Goal: Information Seeking & Learning: Learn about a topic

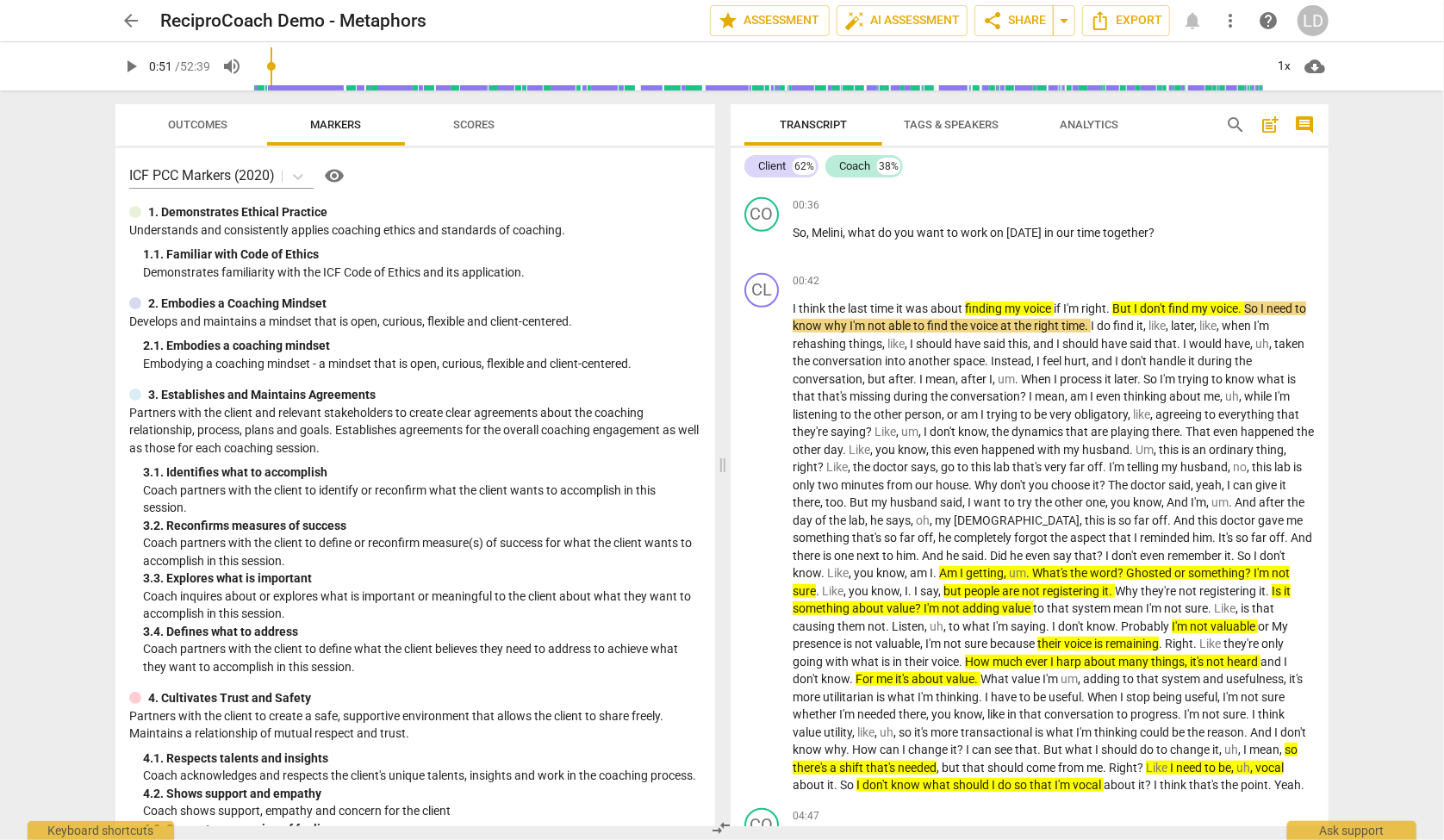
scroll to position [544, 0]
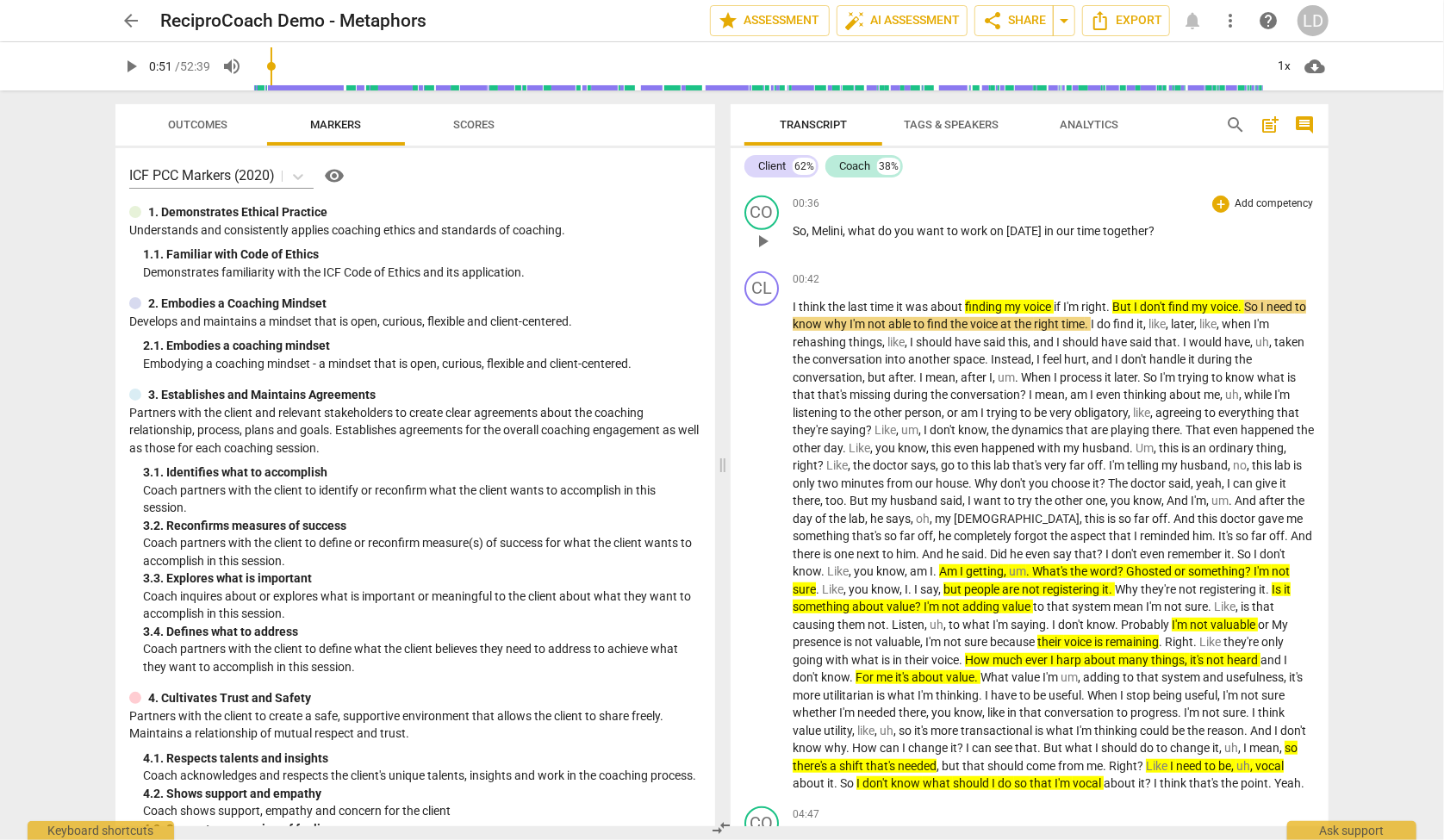
click at [917, 238] on span "you" at bounding box center [905, 231] width 22 height 14
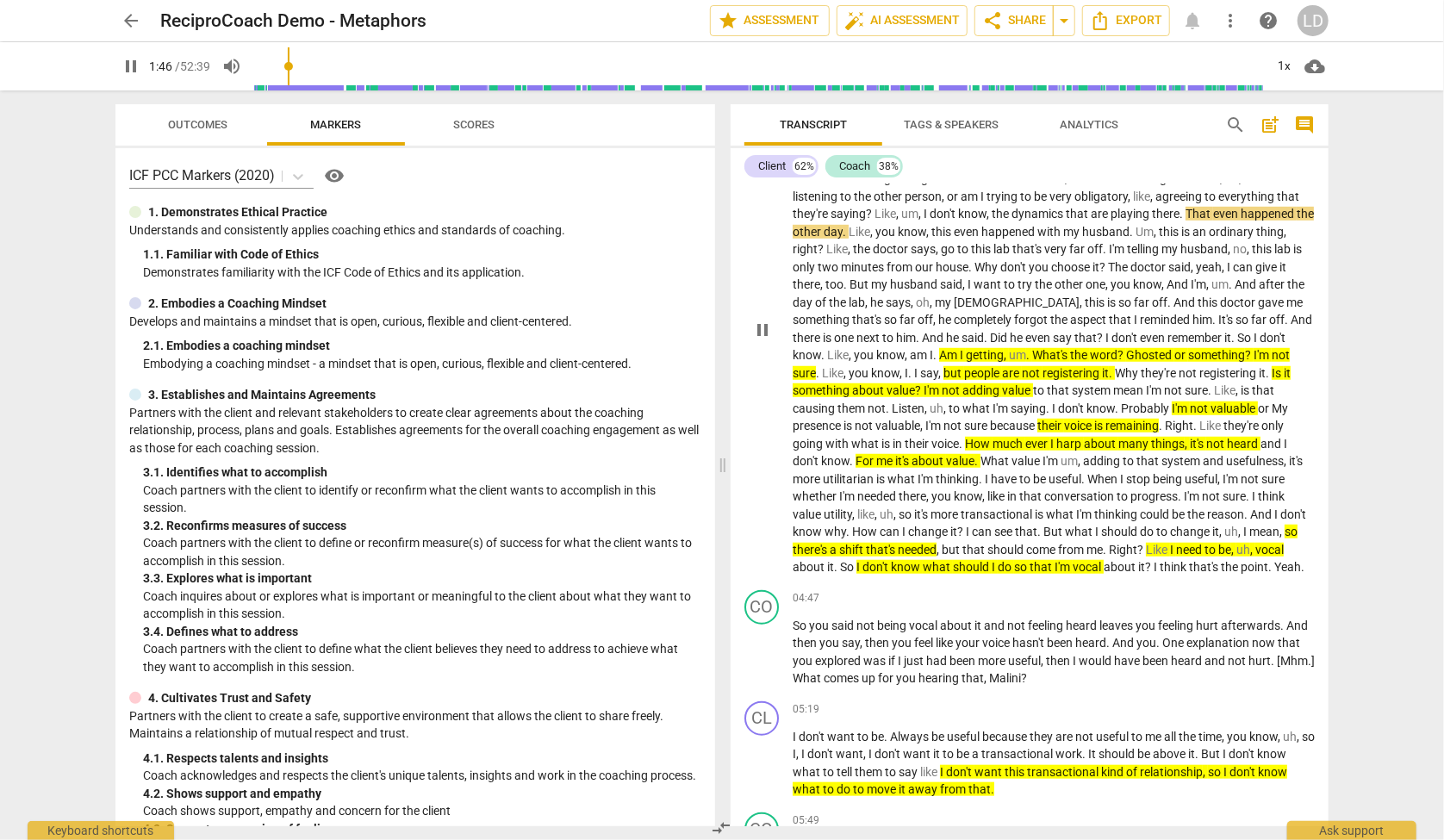
scroll to position [761, 0]
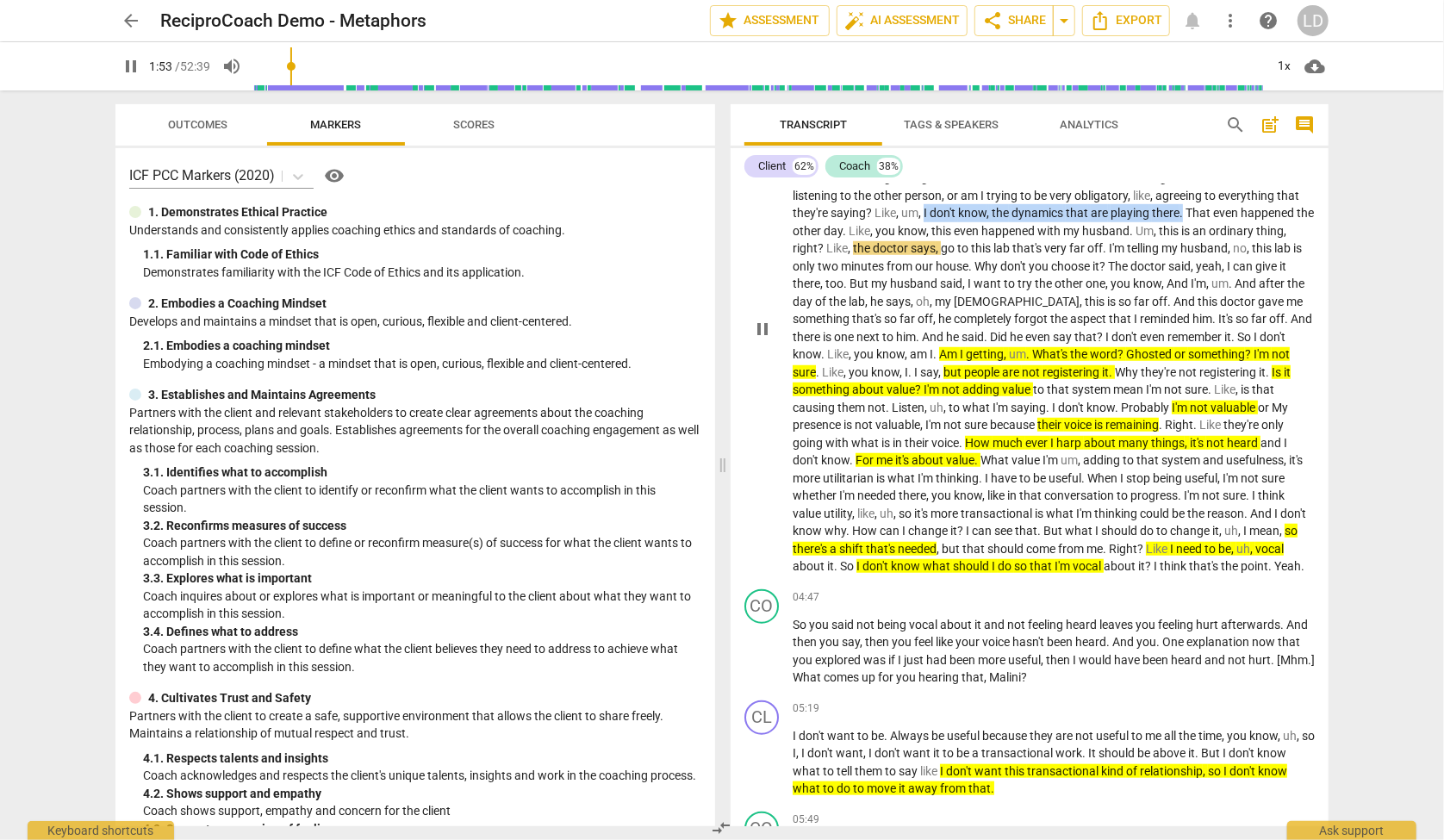
drag, startPoint x: 855, startPoint y: 320, endPoint x: 1178, endPoint y: 323, distance: 323.0
click at [1178, 323] on p "I think the last time it was about finding my voice if I'm right . But I don't …" at bounding box center [1053, 327] width 522 height 494
click at [1218, 305] on icon "button" at bounding box center [1218, 307] width 6 height 7
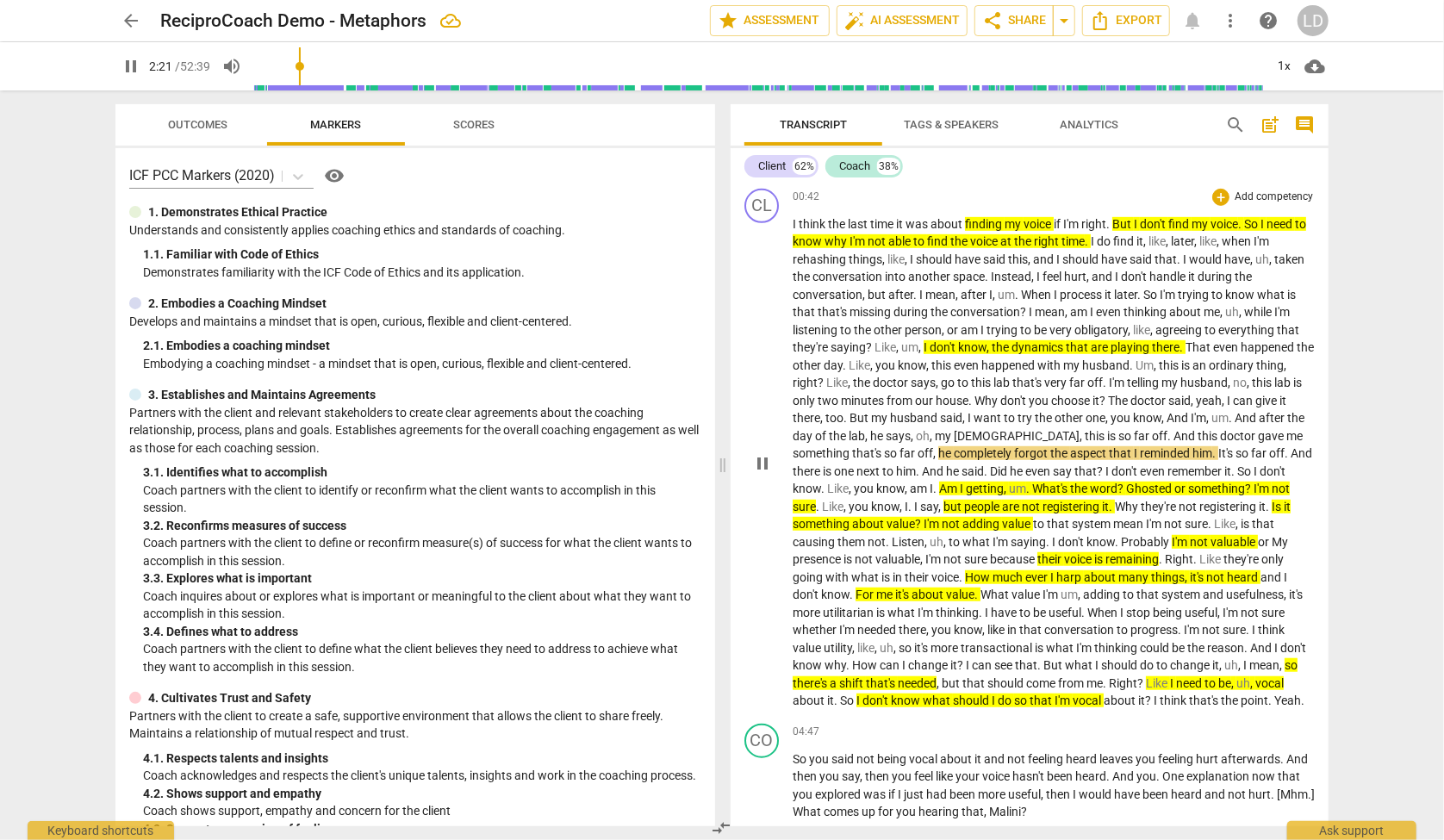
scroll to position [611, 0]
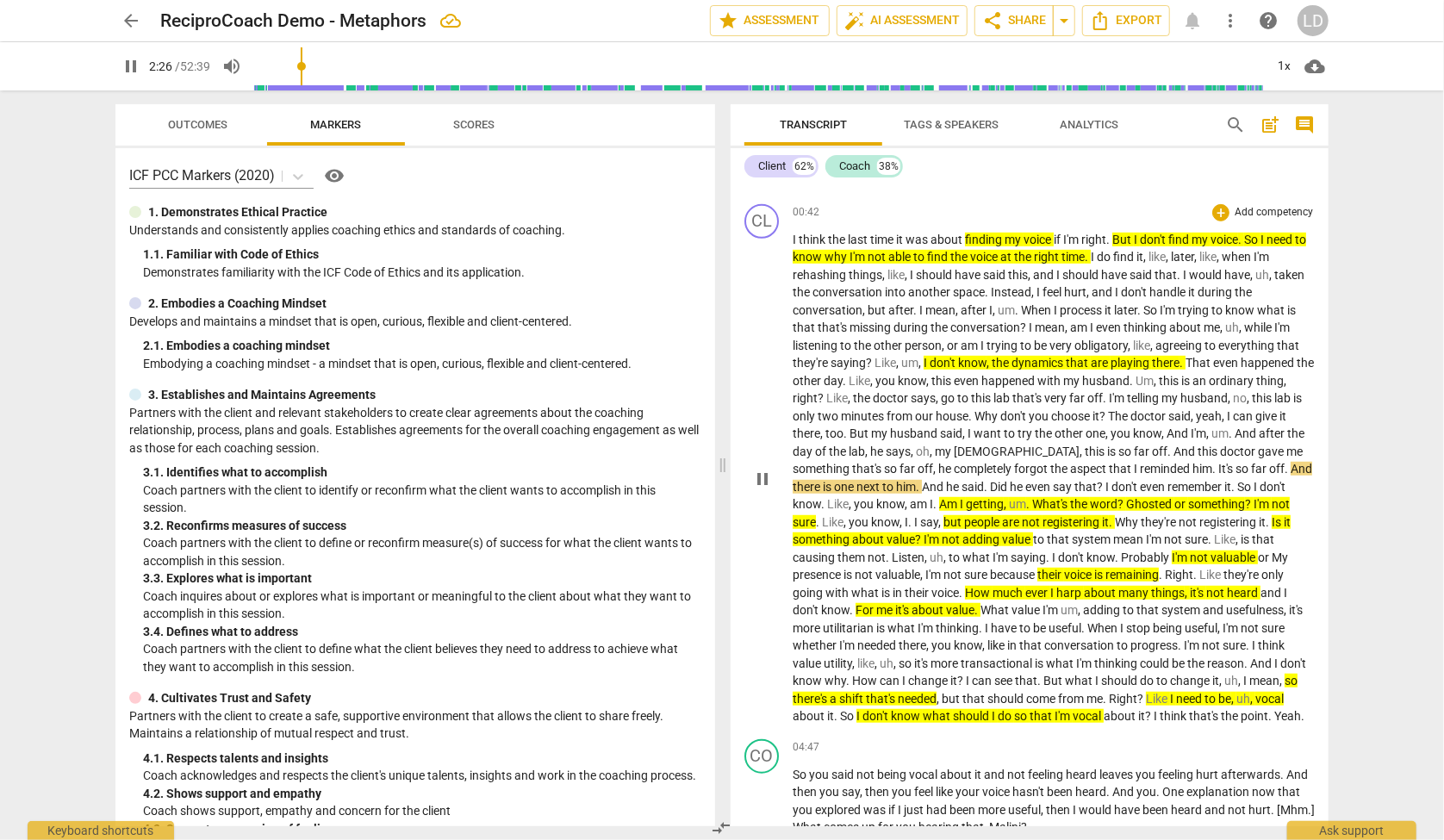
drag, startPoint x: 790, startPoint y: 270, endPoint x: 858, endPoint y: 326, distance: 88.1
click at [858, 326] on div "CL play_arrow pause 00:42 + Add competency keyboard_arrow_right I think the las…" at bounding box center [1029, 464] width 598 height 535
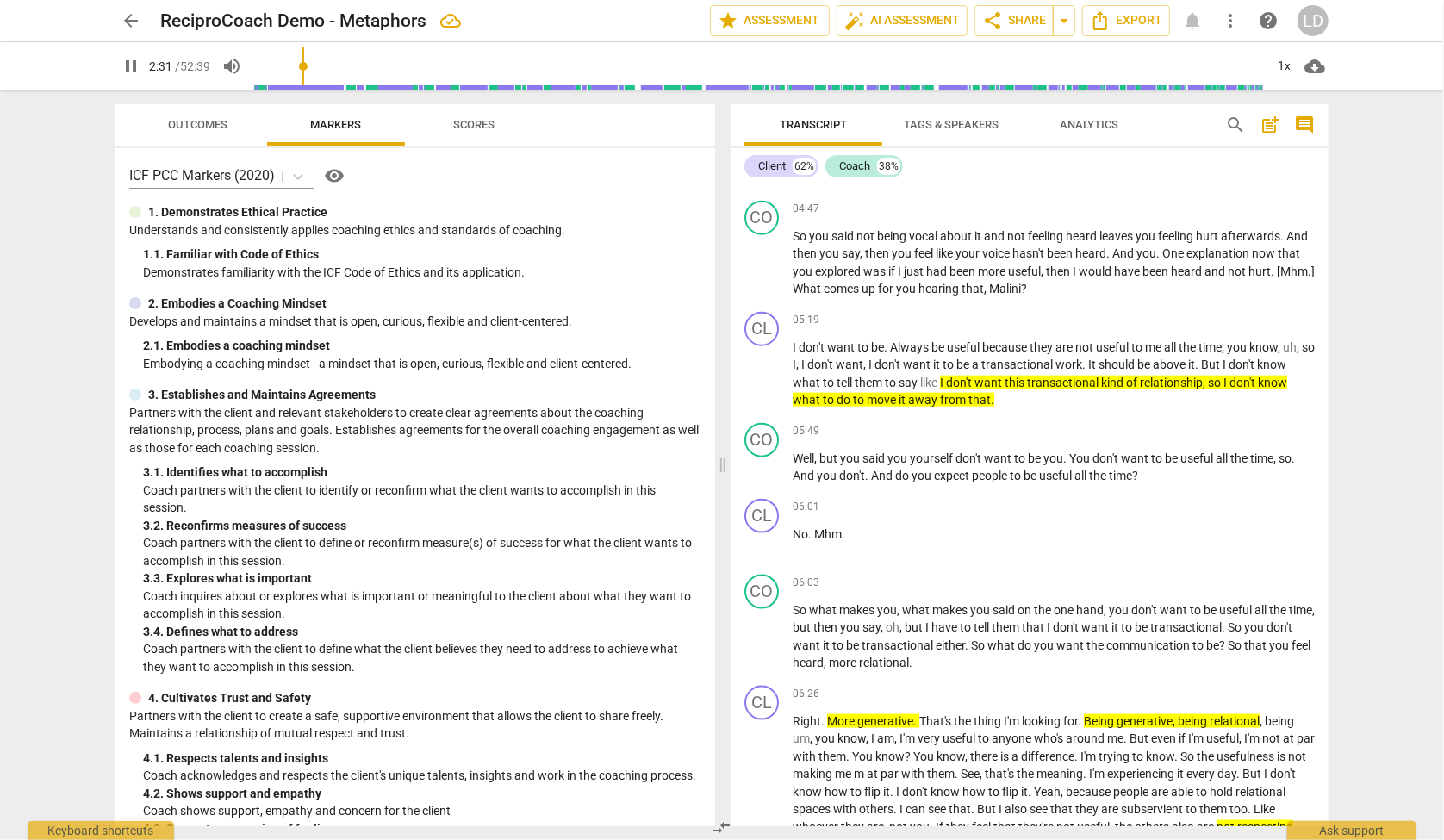
scroll to position [1194, 0]
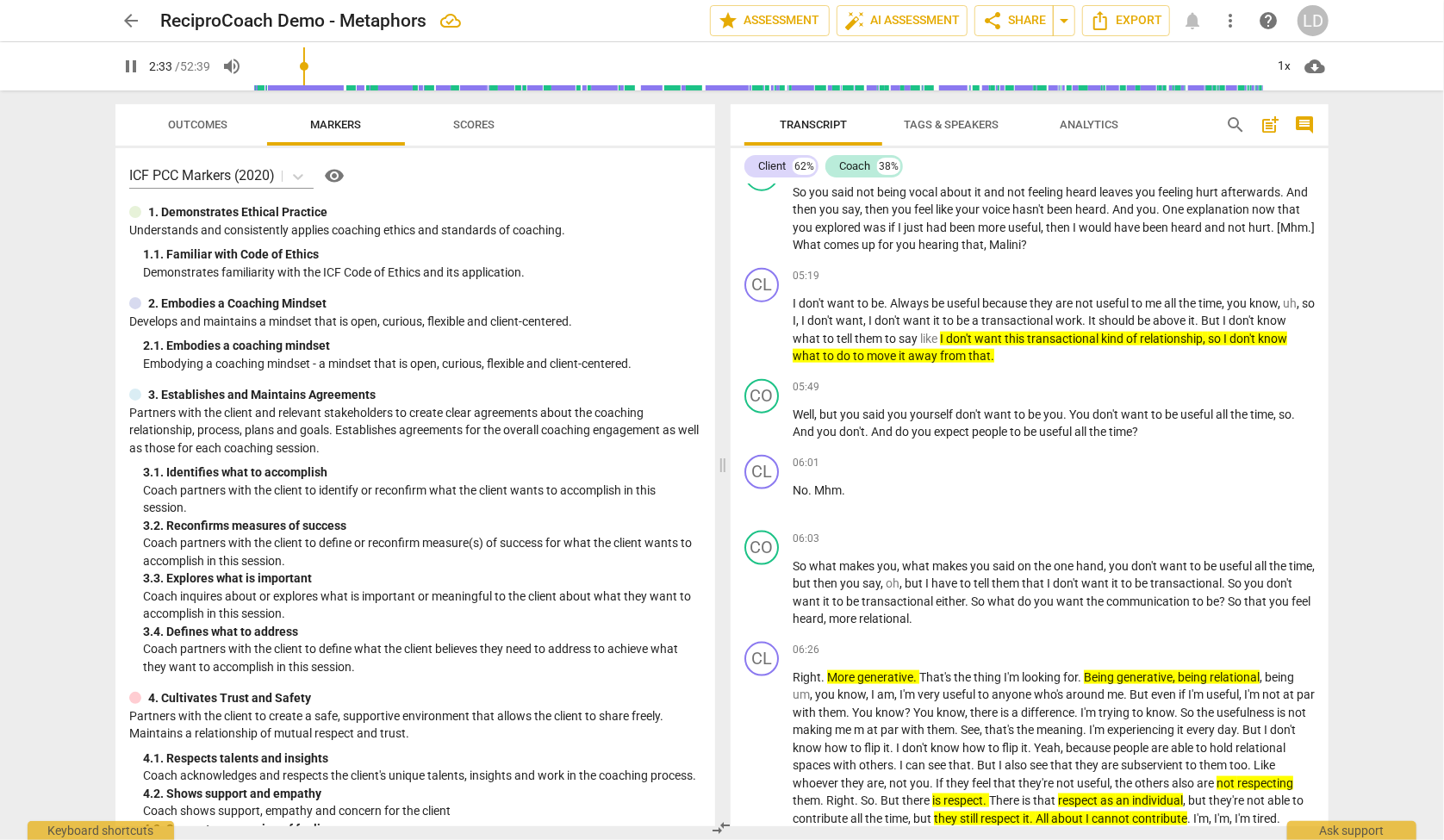
drag, startPoint x: 793, startPoint y: 272, endPoint x: 786, endPoint y: 458, distance: 186.1
copy p "I think the last time it was about finding my voice if I'm right . But I don't …"
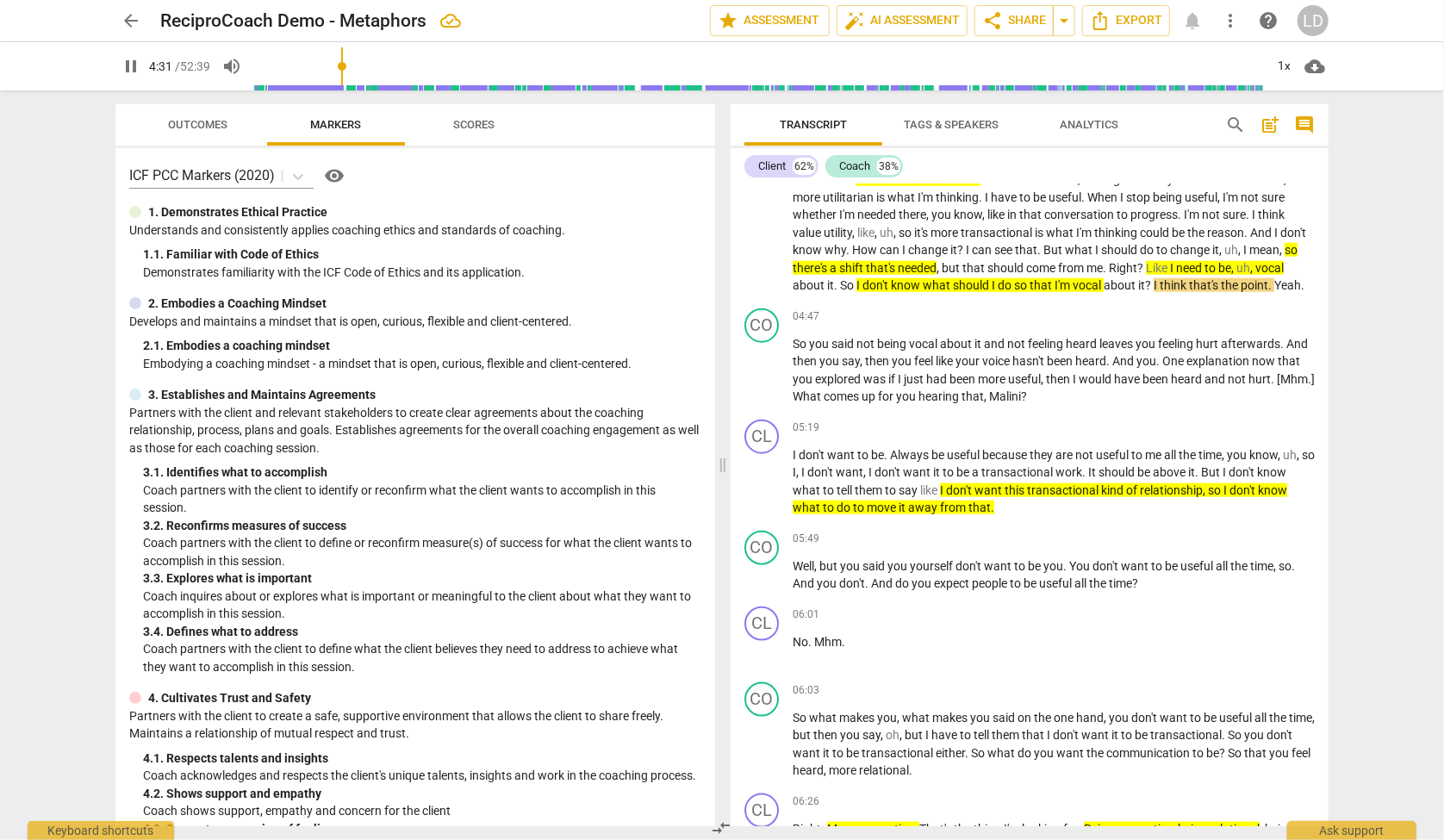
scroll to position [1047, 0]
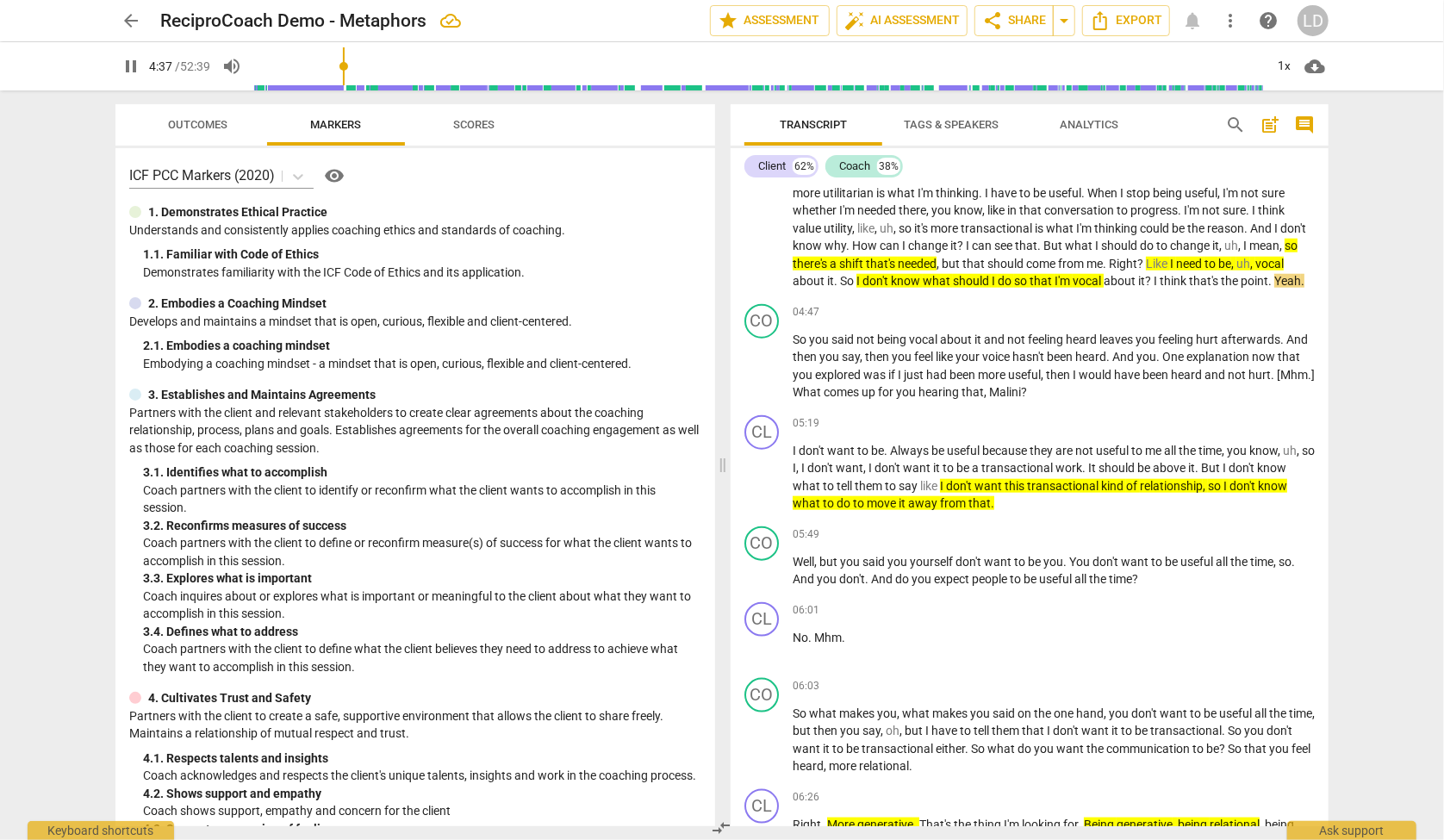
click at [130, 63] on span "pause" at bounding box center [131, 65] width 20 height 20
type input "277"
click at [1145, 17] on span "Export" at bounding box center [1126, 20] width 72 height 20
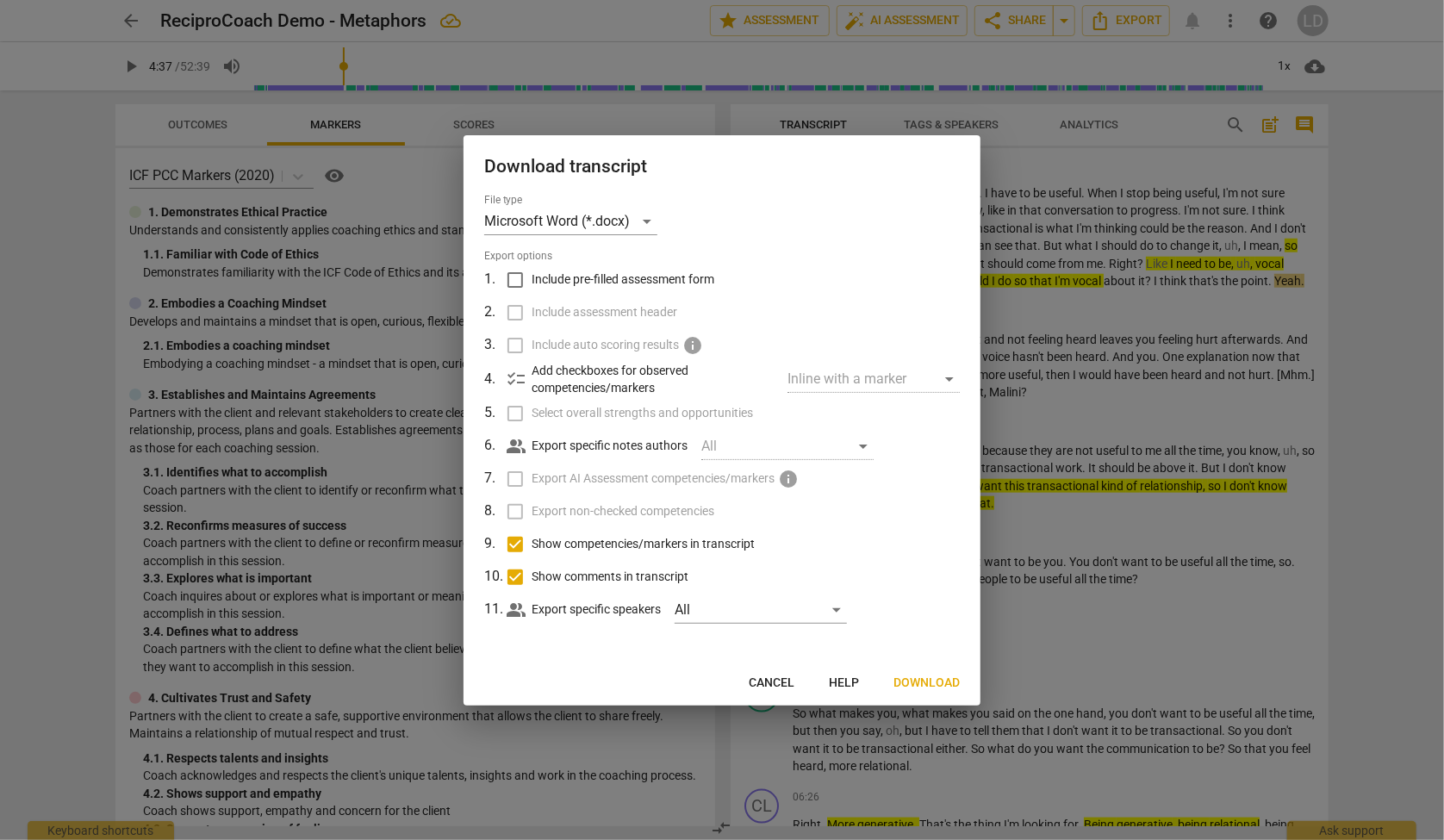
click at [521, 554] on input "Show competencies/markers in transcript" at bounding box center [516, 545] width 33 height 33
checkbox input "false"
click at [522, 580] on input "Show comments in transcript" at bounding box center [516, 577] width 33 height 33
checkbox input "false"
click at [930, 692] on span "Download" at bounding box center [926, 683] width 66 height 18
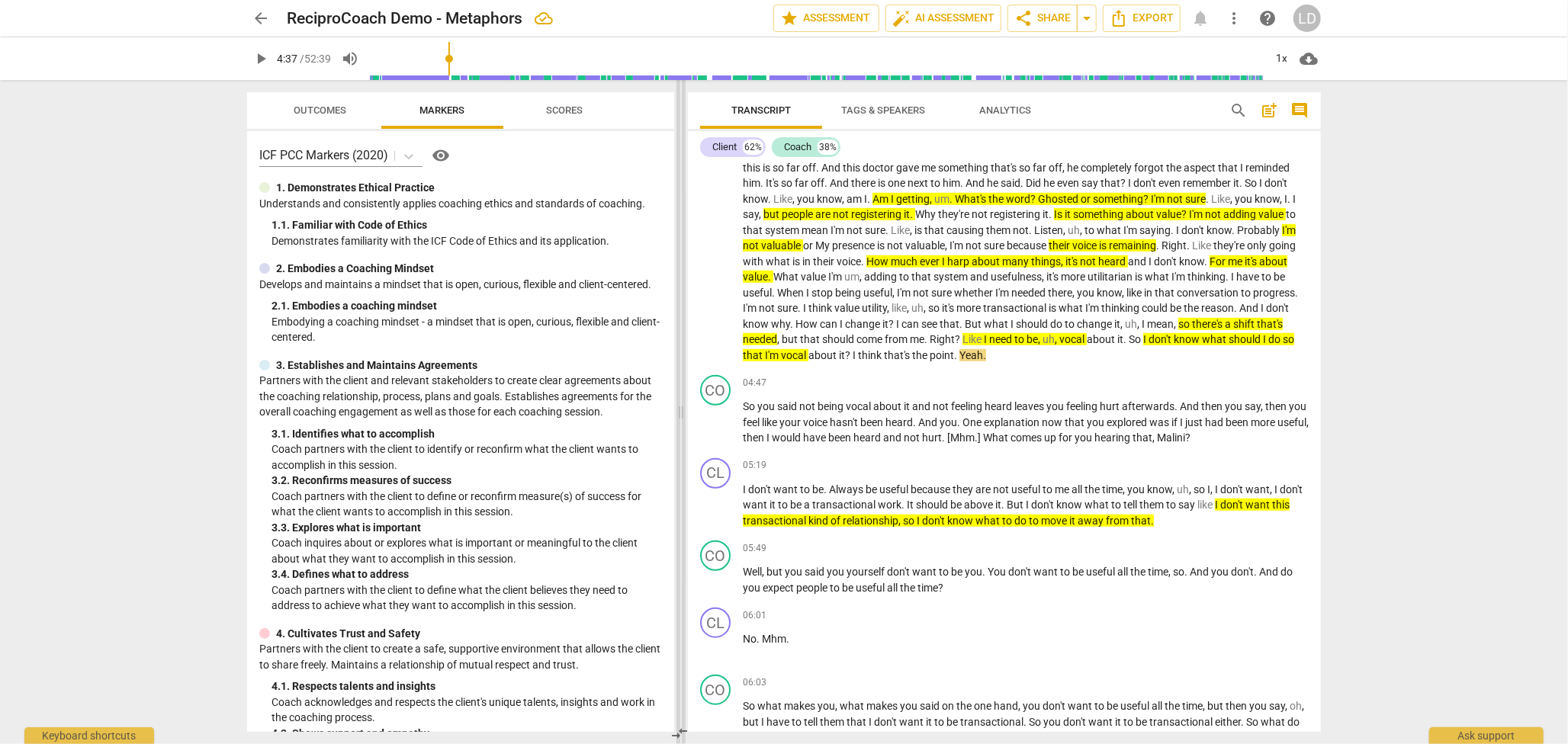
scroll to position [713, 0]
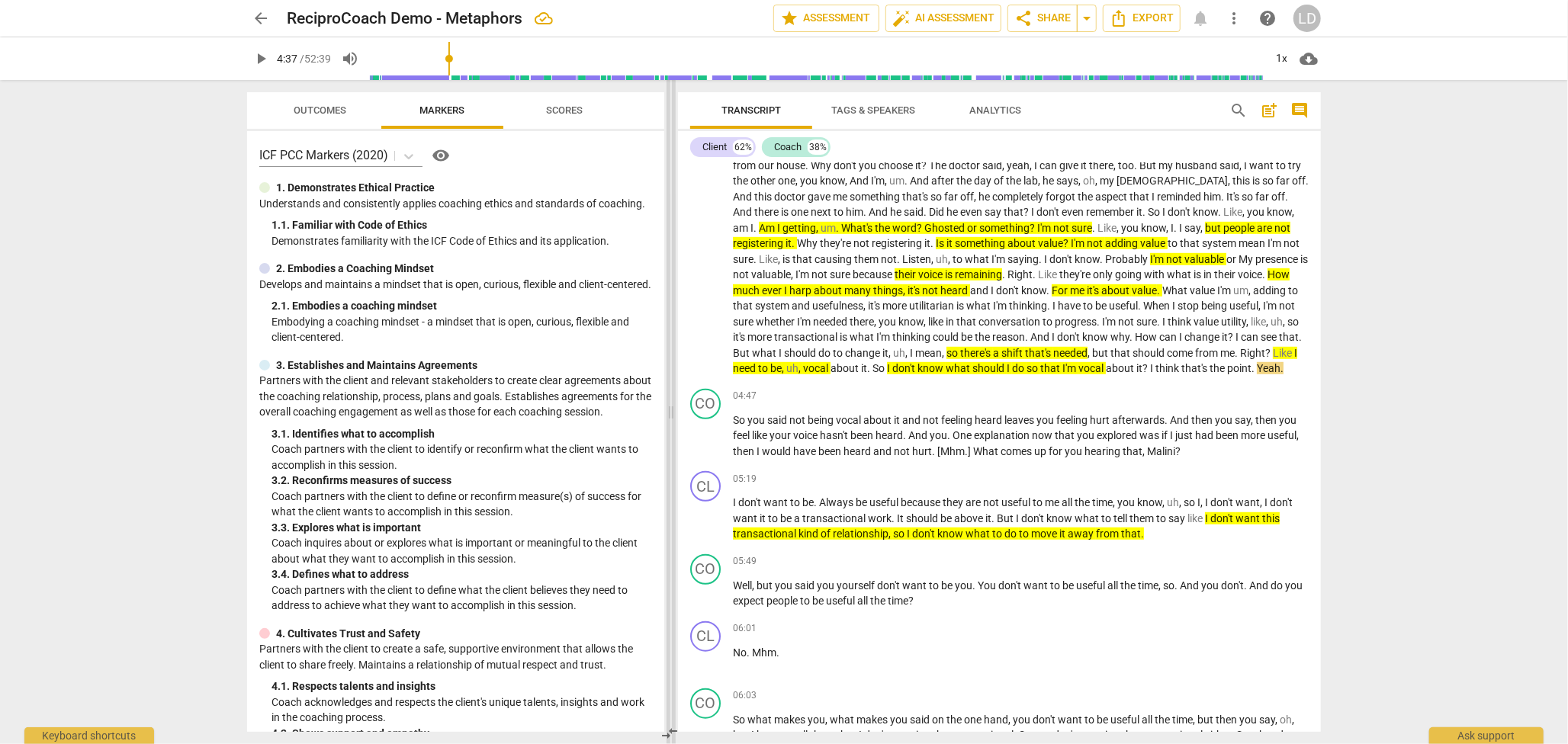
drag, startPoint x: 783, startPoint y: 407, endPoint x: 670, endPoint y: 401, distance: 113.2
click at [670, 401] on span at bounding box center [671, 413] width 9 height 665
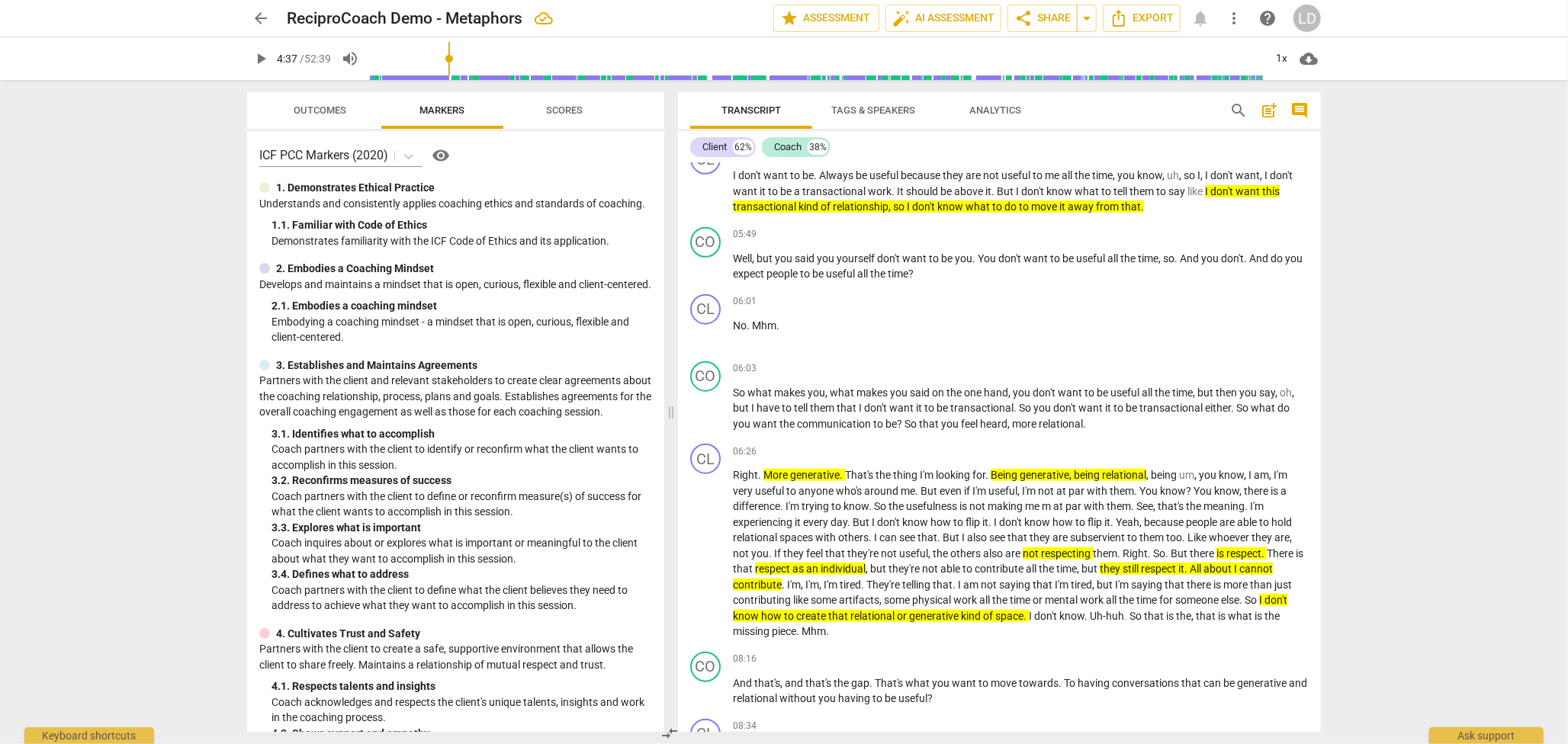
scroll to position [1038, 0]
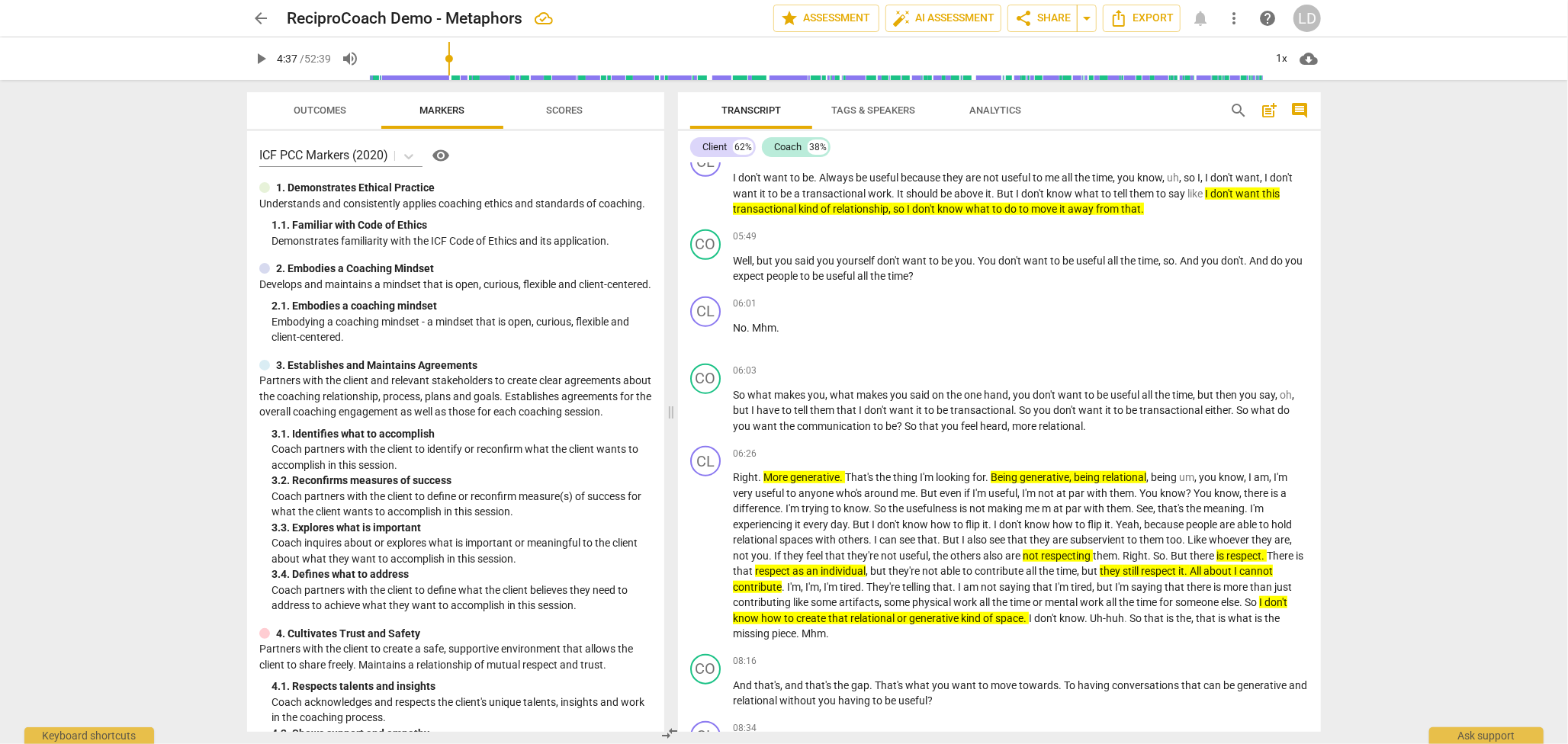
click at [708, 121] on span "play_arrow" at bounding box center [706, 111] width 18 height 18
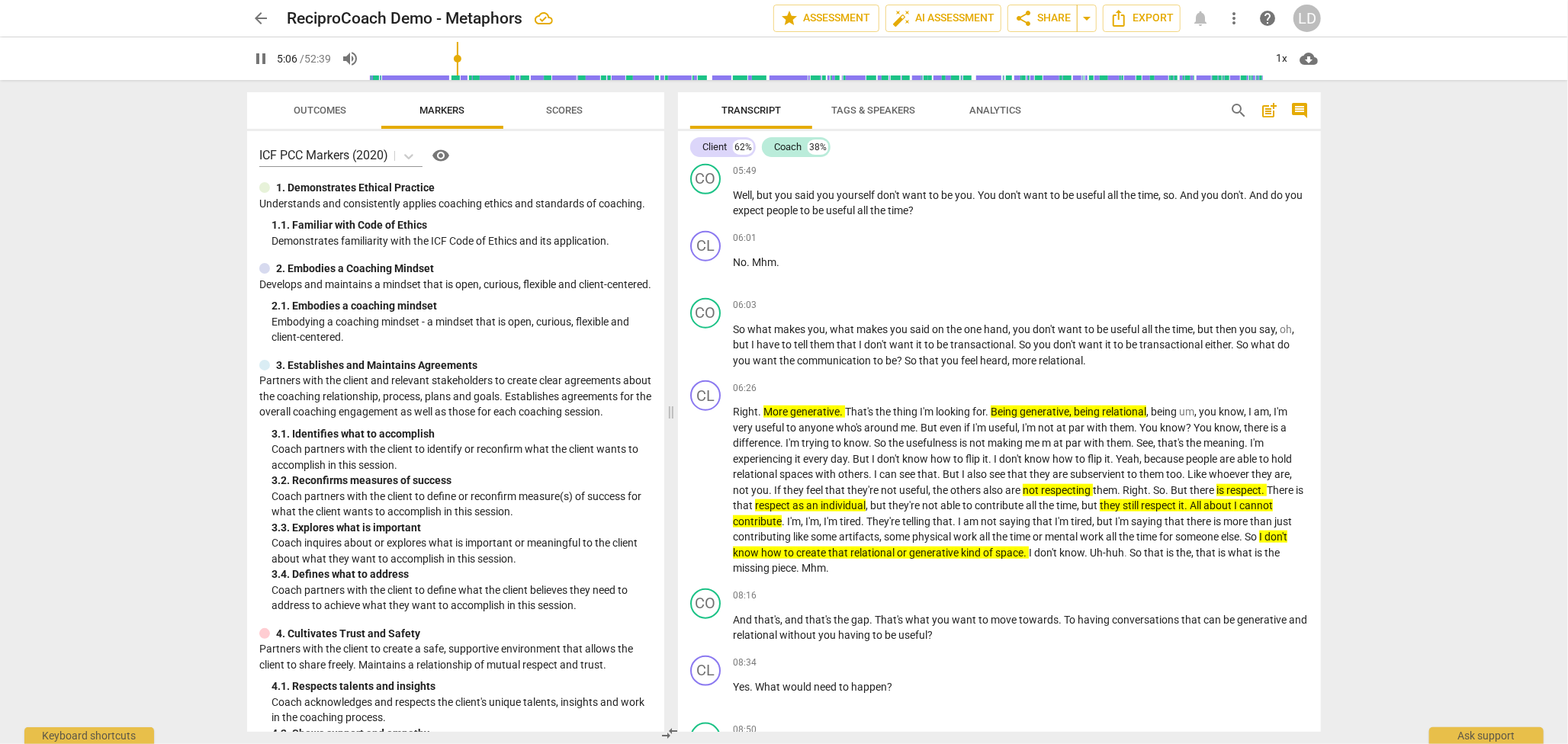
scroll to position [1111, 0]
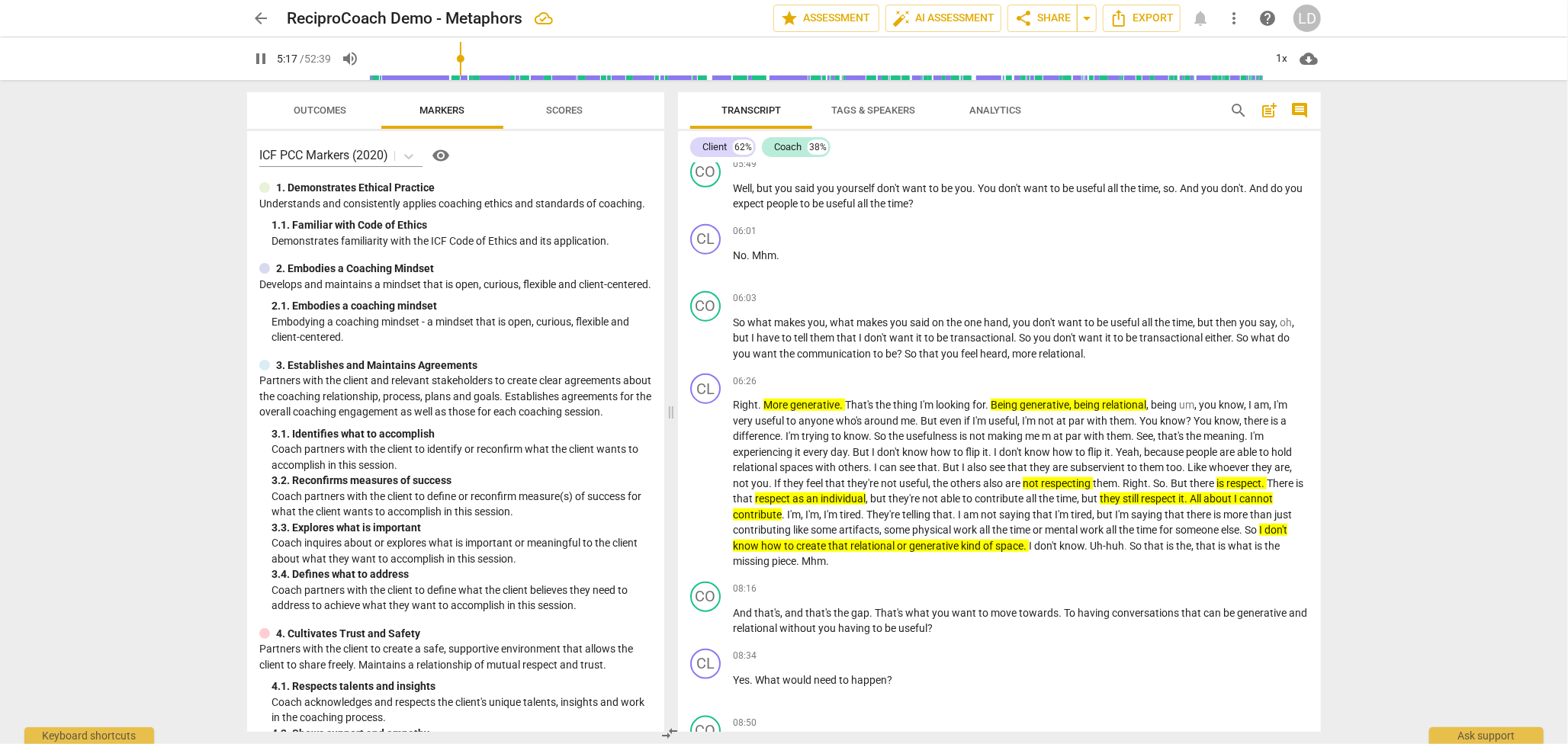
click at [709, 49] on span "pause" at bounding box center [706, 39] width 18 height 18
click at [711, 131] on span "play_arrow" at bounding box center [706, 122] width 18 height 18
click at [702, 131] on span "pause" at bounding box center [706, 122] width 18 height 18
type input "346"
drag, startPoint x: 978, startPoint y: 415, endPoint x: 729, endPoint y: 350, distance: 257.3
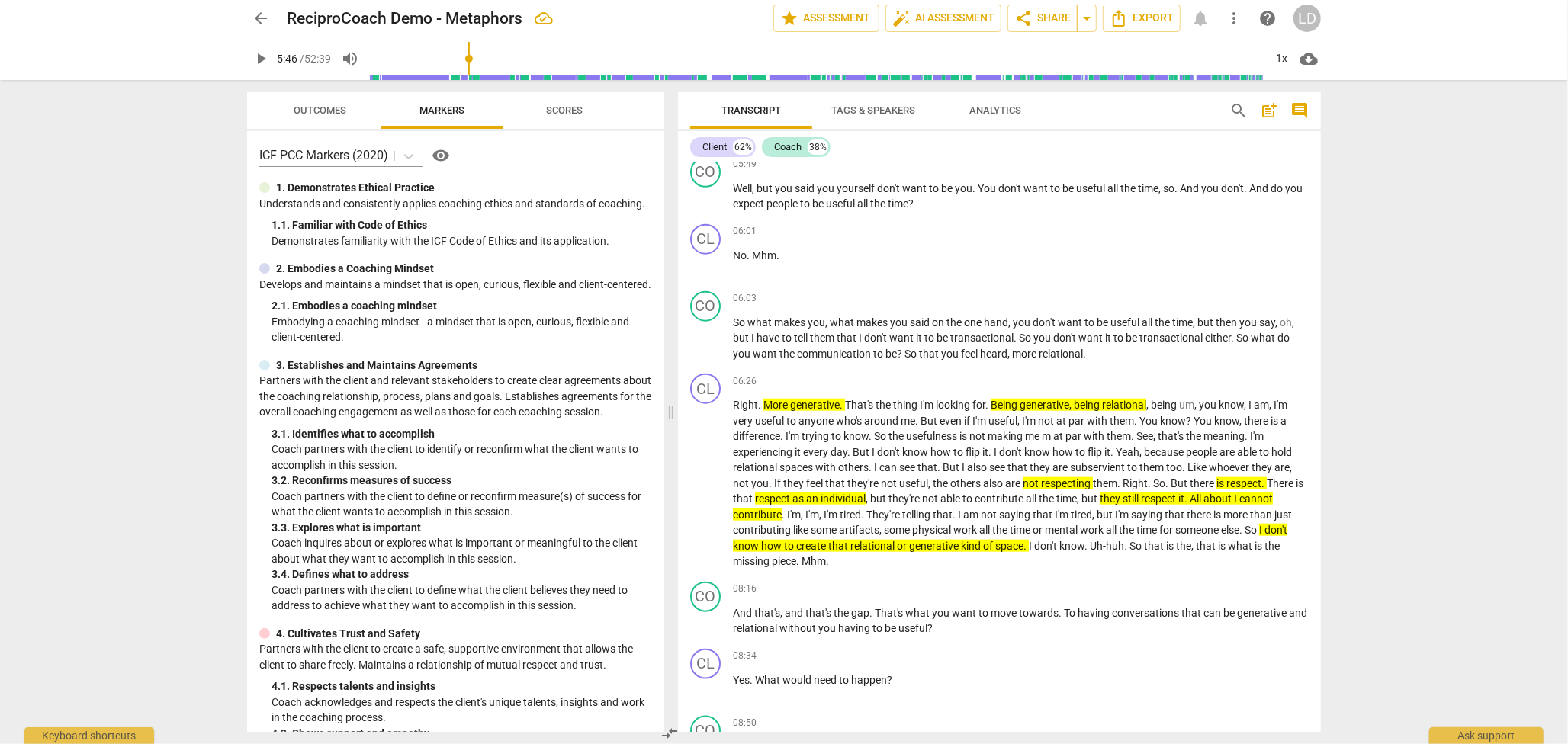
click at [729, 151] on div "CL play_arrow pause 05:19 + Add competency keyboard_arrow_right I don't want to…" at bounding box center [999, 110] width 643 height 83
copy p "I don't want to be . Always be useful because they are not useful to me all the…"
paste p
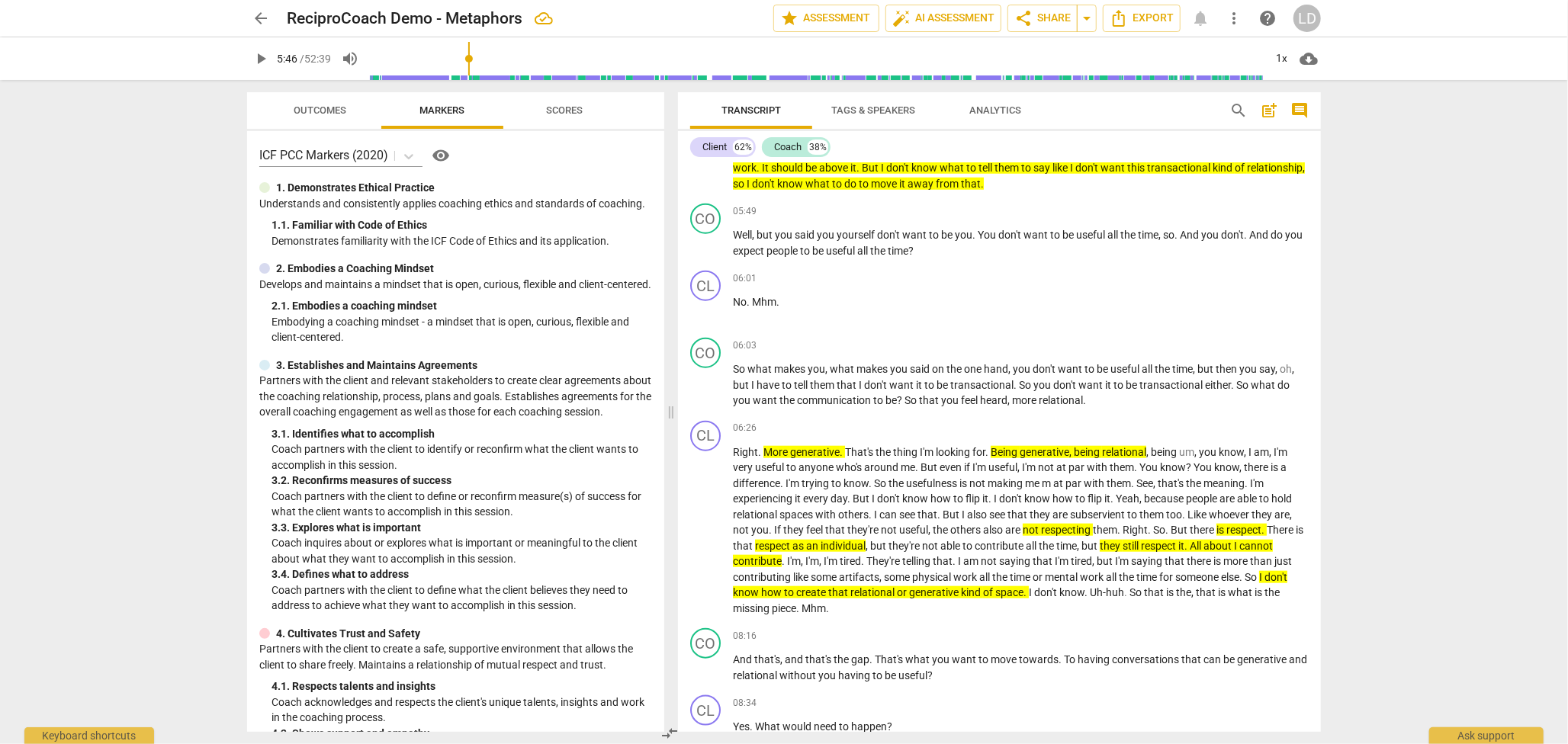
click at [257, 18] on span "arrow_back" at bounding box center [261, 18] width 18 height 18
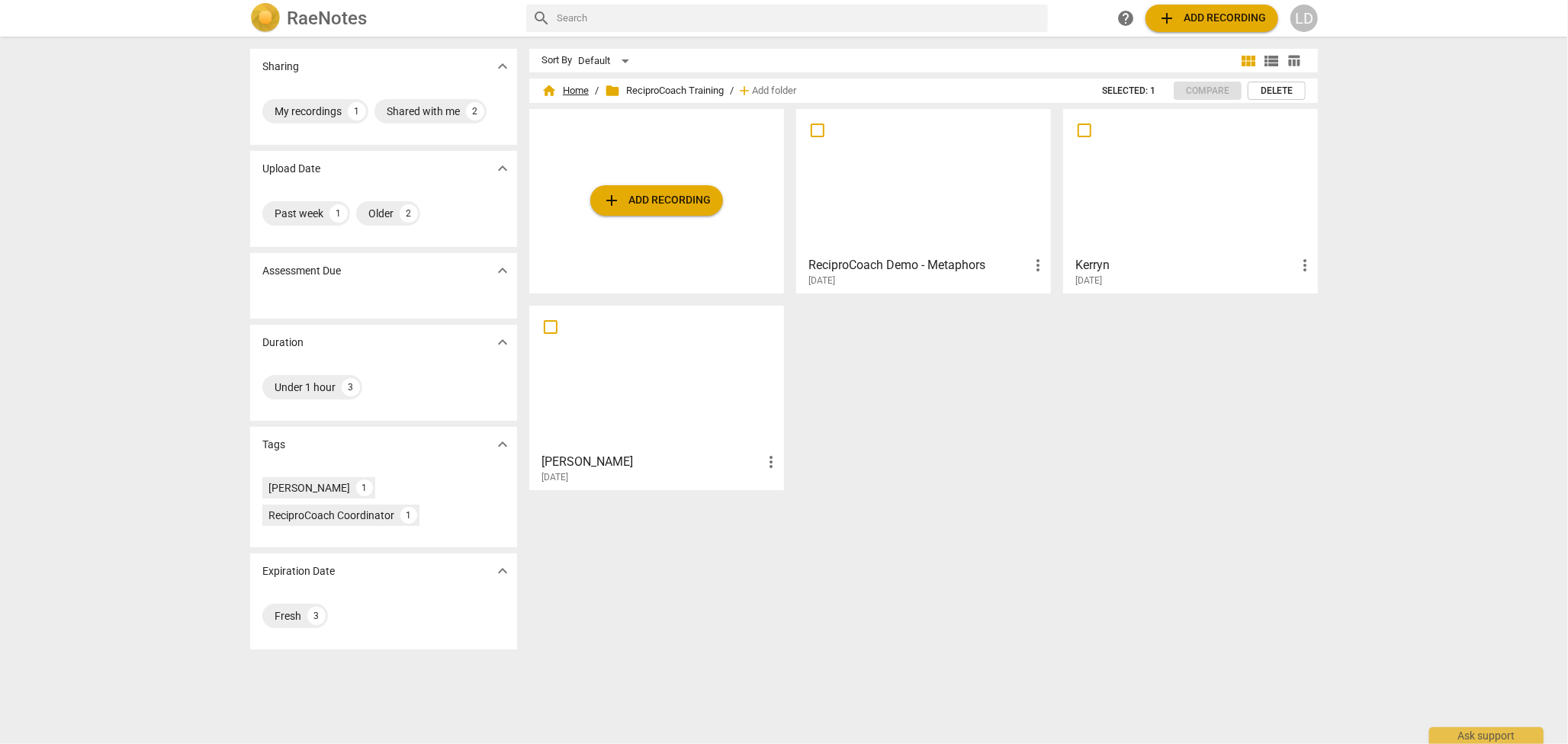
click at [574, 87] on span "home Home" at bounding box center [564, 91] width 47 height 16
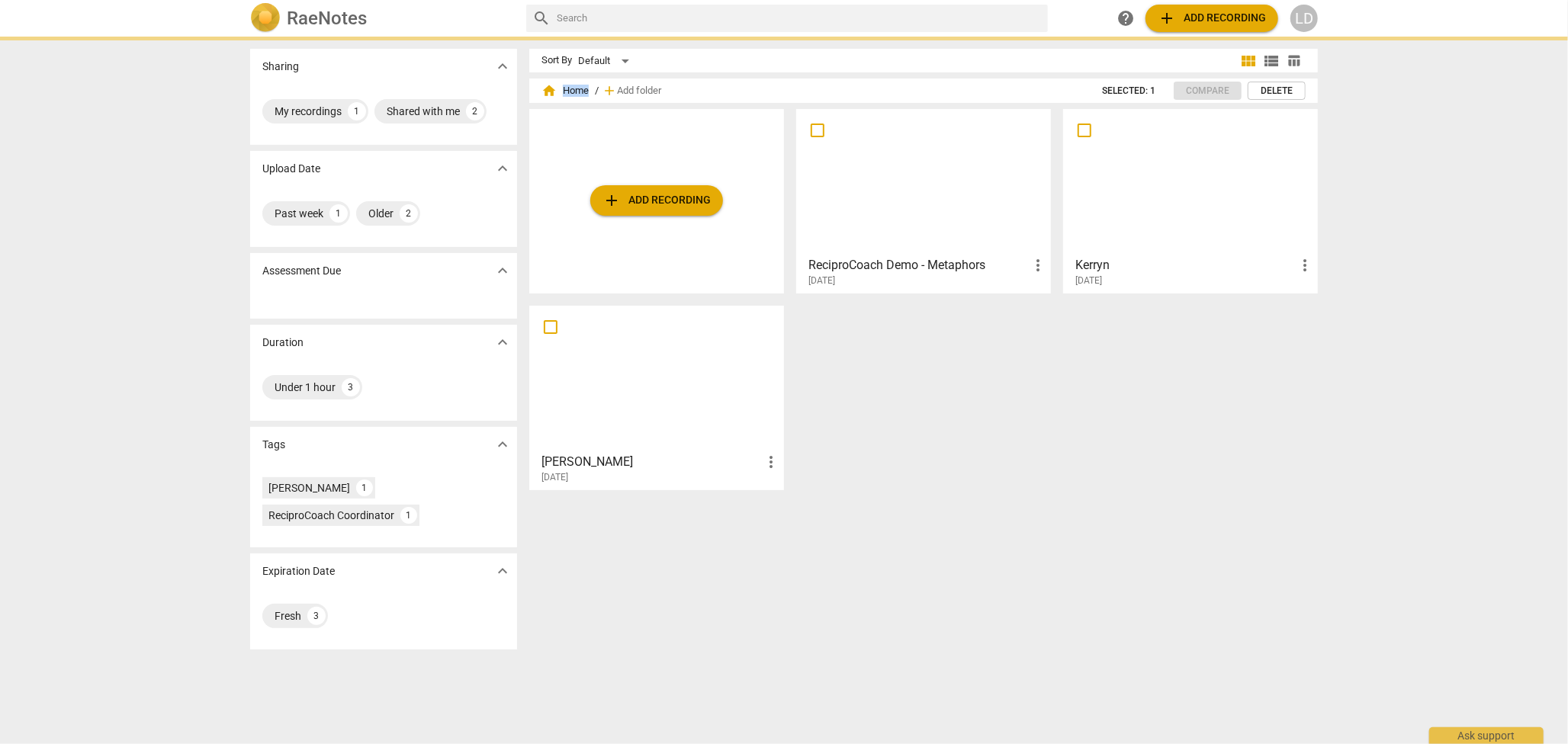
click at [574, 87] on span "home Home" at bounding box center [564, 91] width 47 height 16
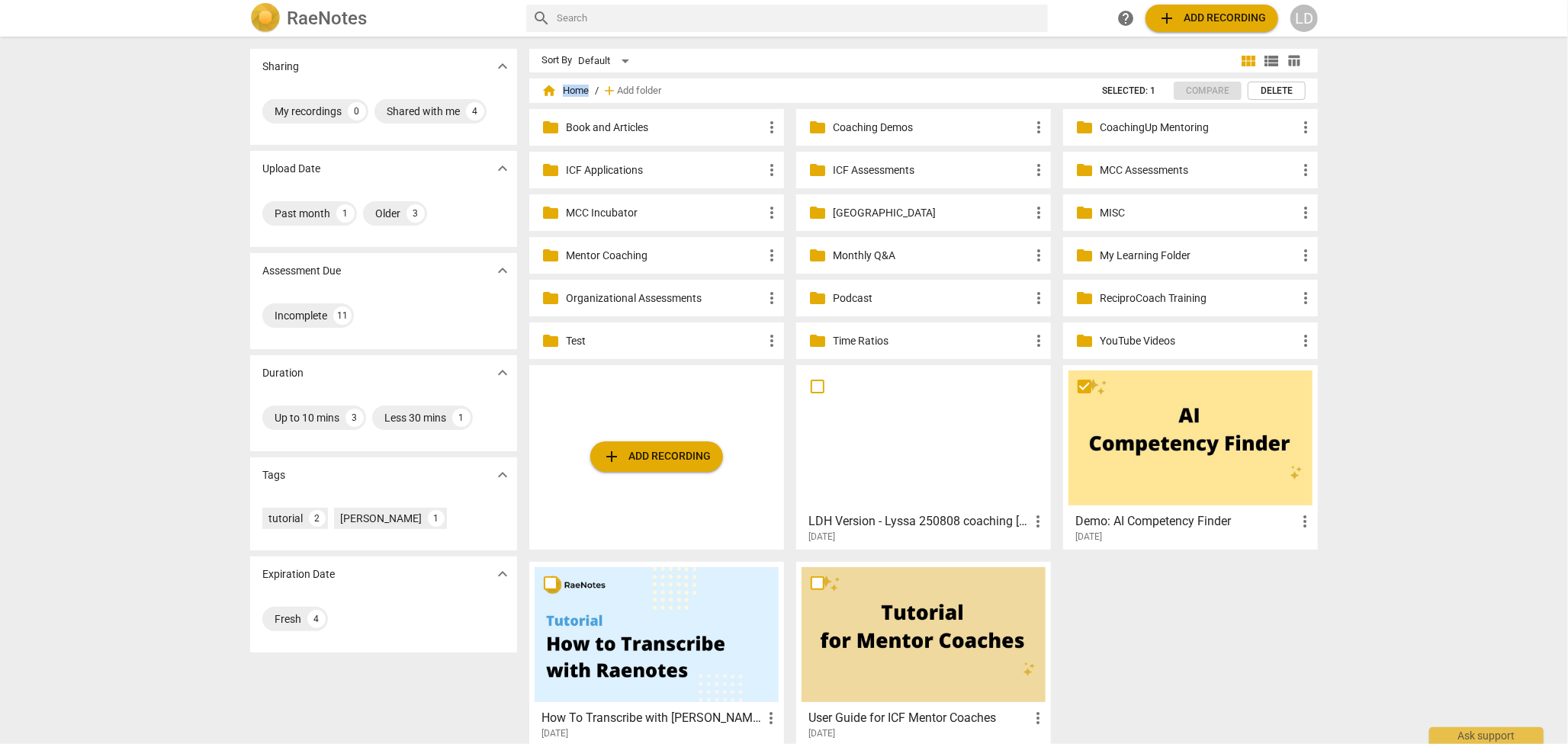
click at [855, 123] on p "Coaching Demos" at bounding box center [931, 128] width 197 height 16
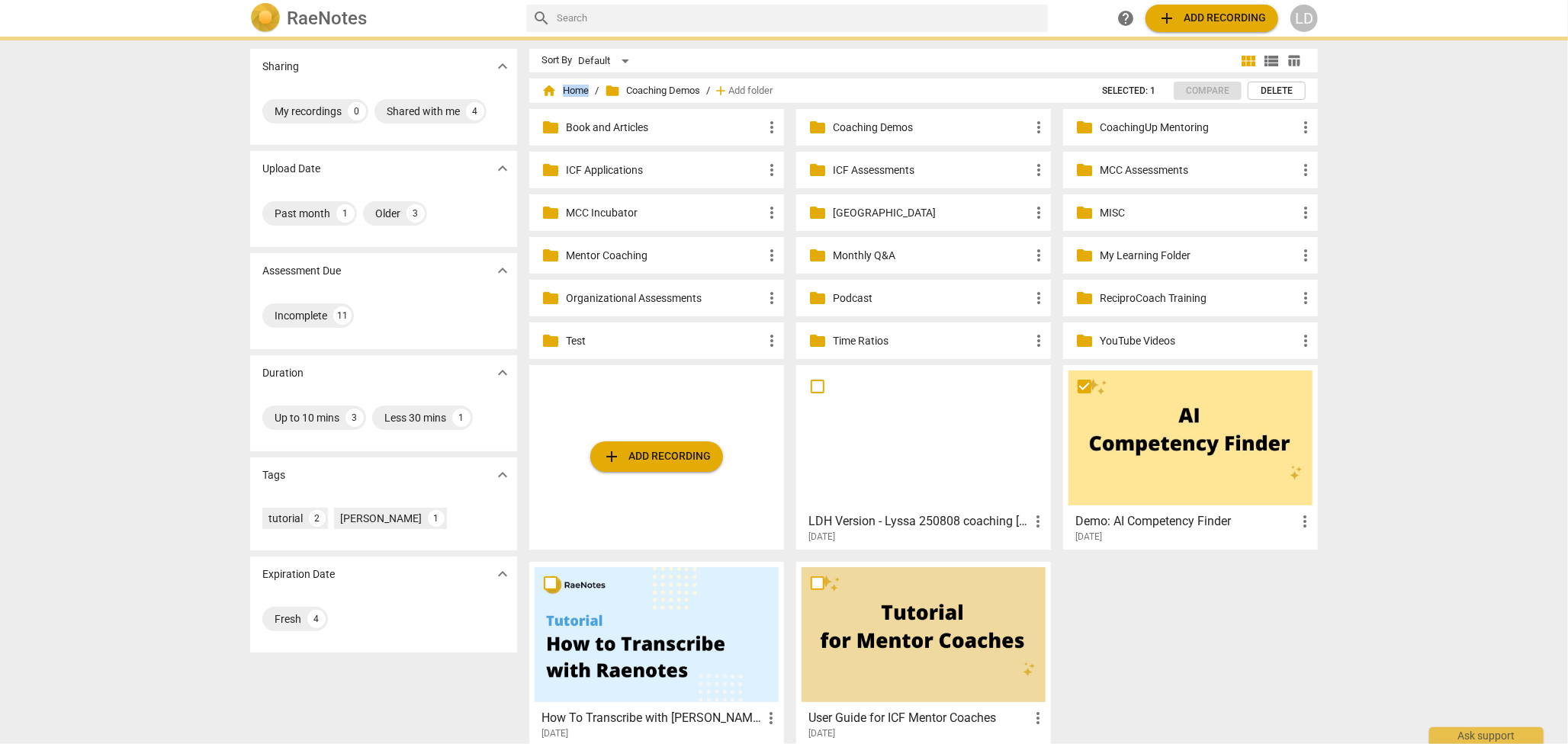
click at [855, 123] on p "Coaching Demos" at bounding box center [931, 128] width 197 height 16
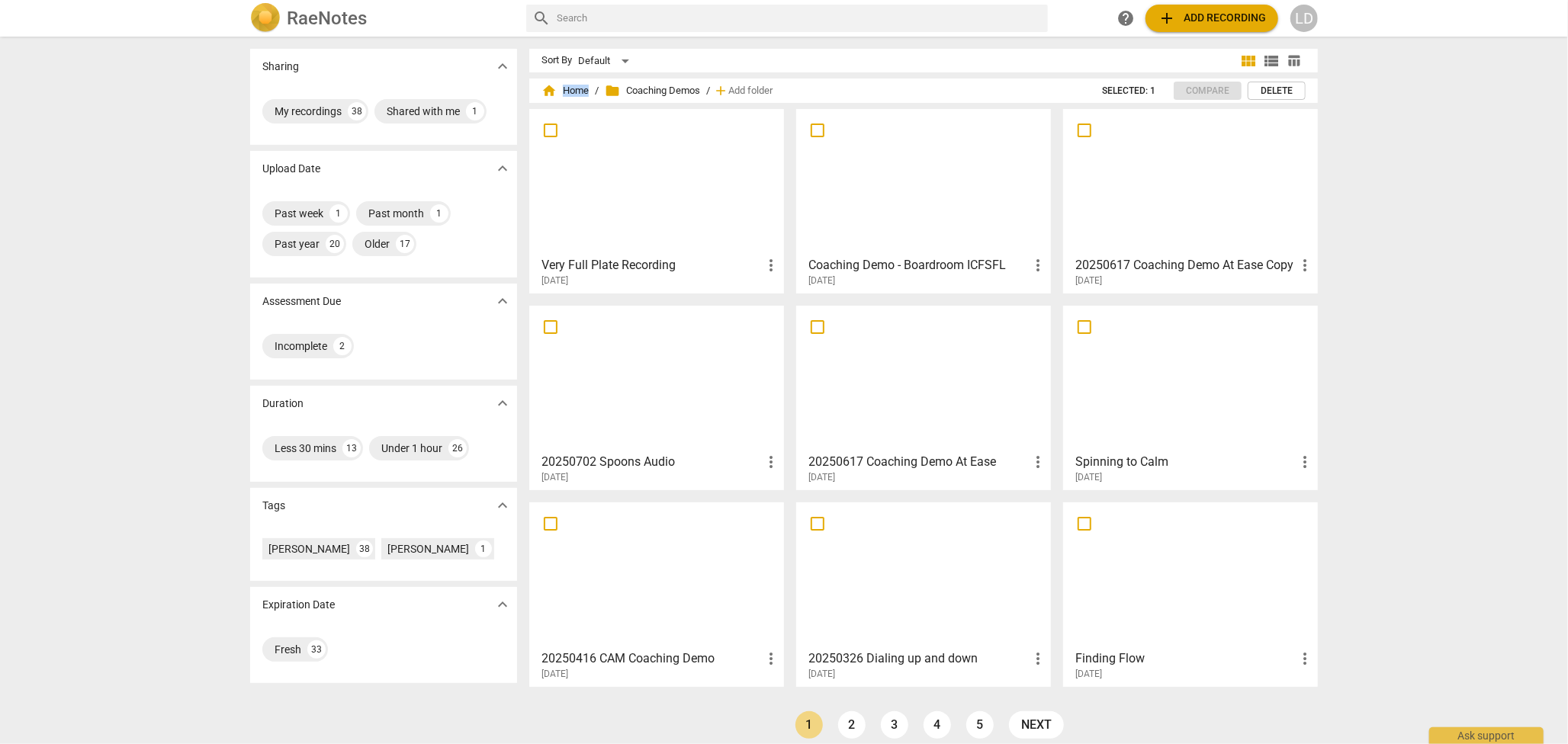
scroll to position [20, 0]
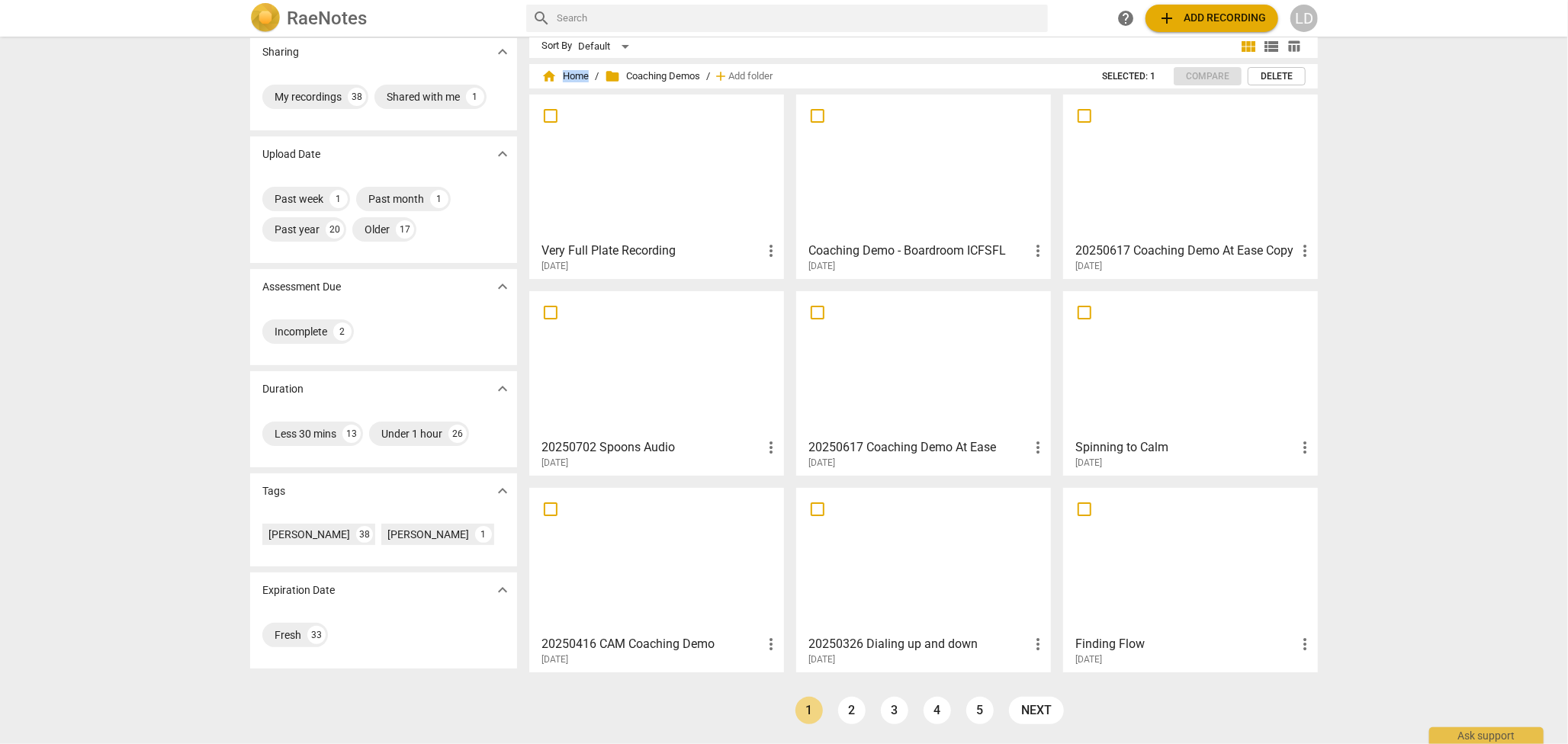
click at [613, 339] on div at bounding box center [656, 364] width 244 height 135
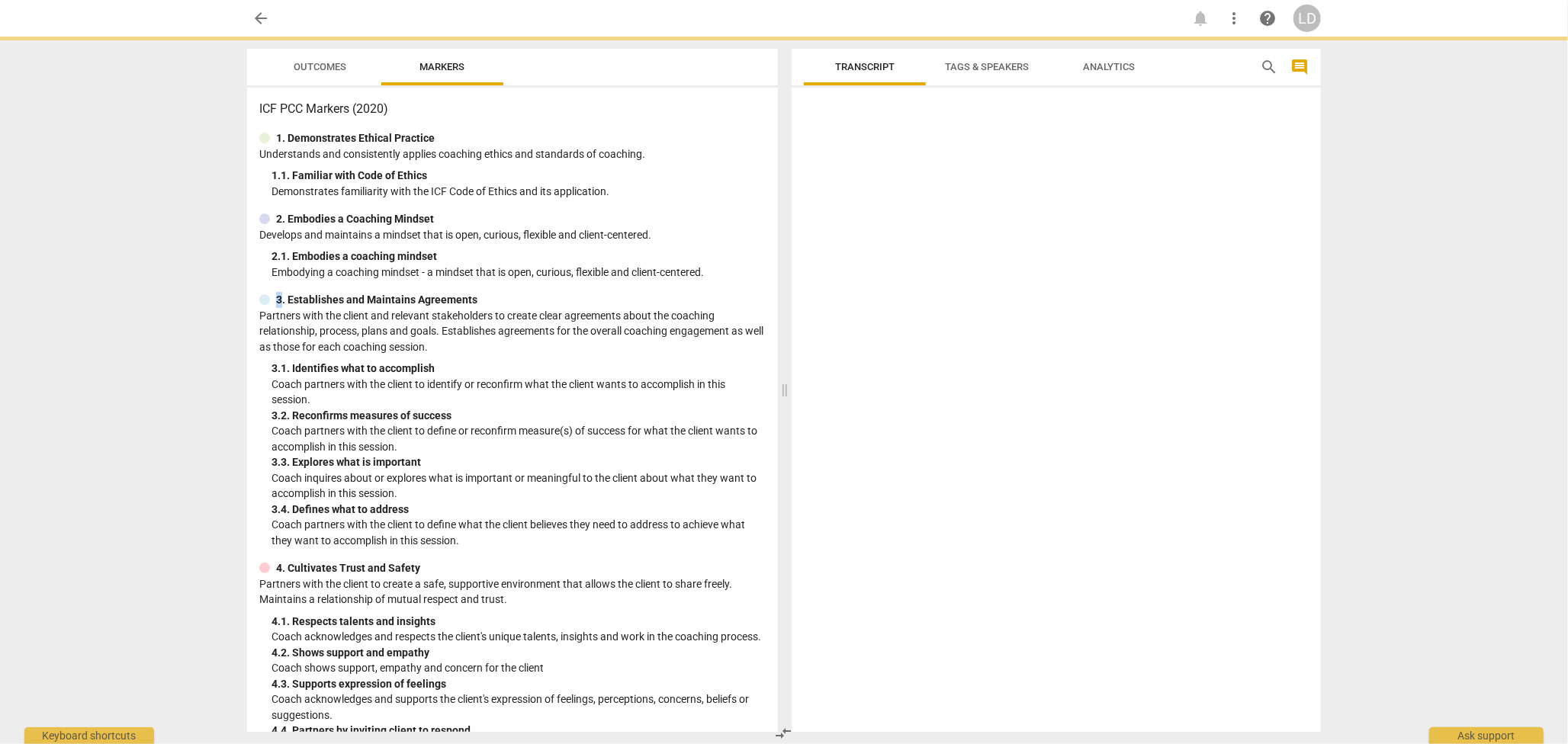
click at [613, 339] on div "ICF PCC Markers (2020) 1. Demonstrates Ethical Practice Understands and consist…" at bounding box center [512, 410] width 531 height 645
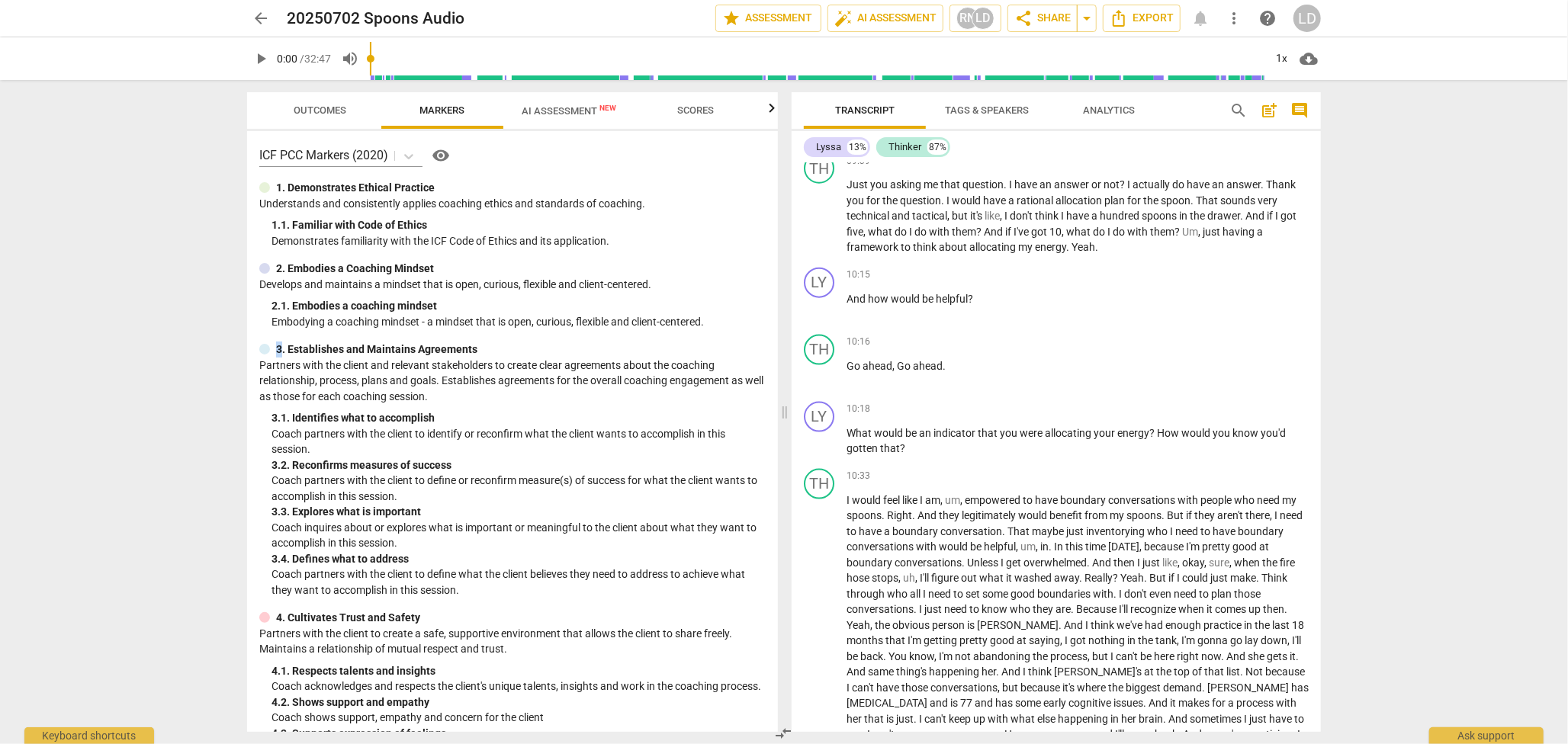
scroll to position [1471, 0]
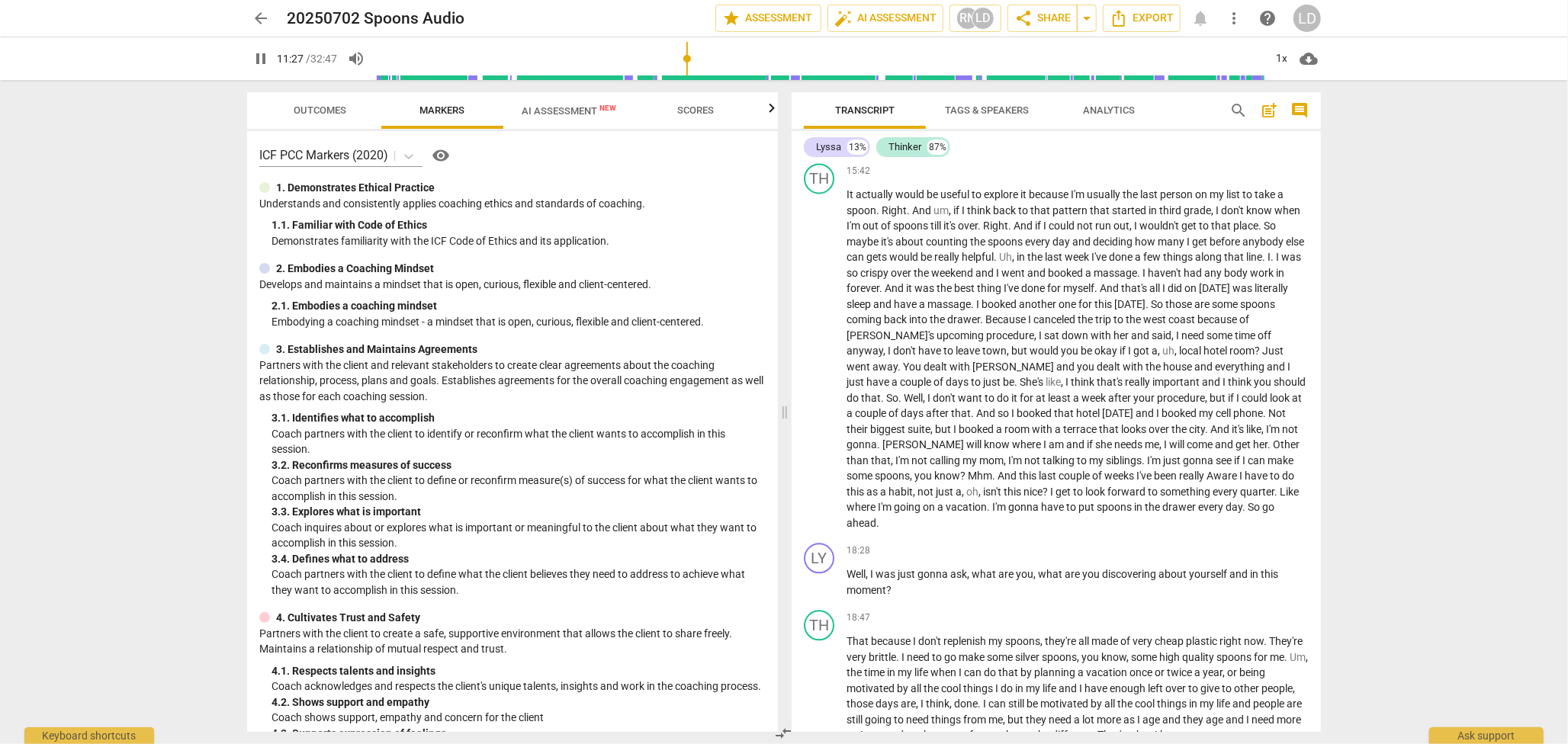
scroll to position [2539, 0]
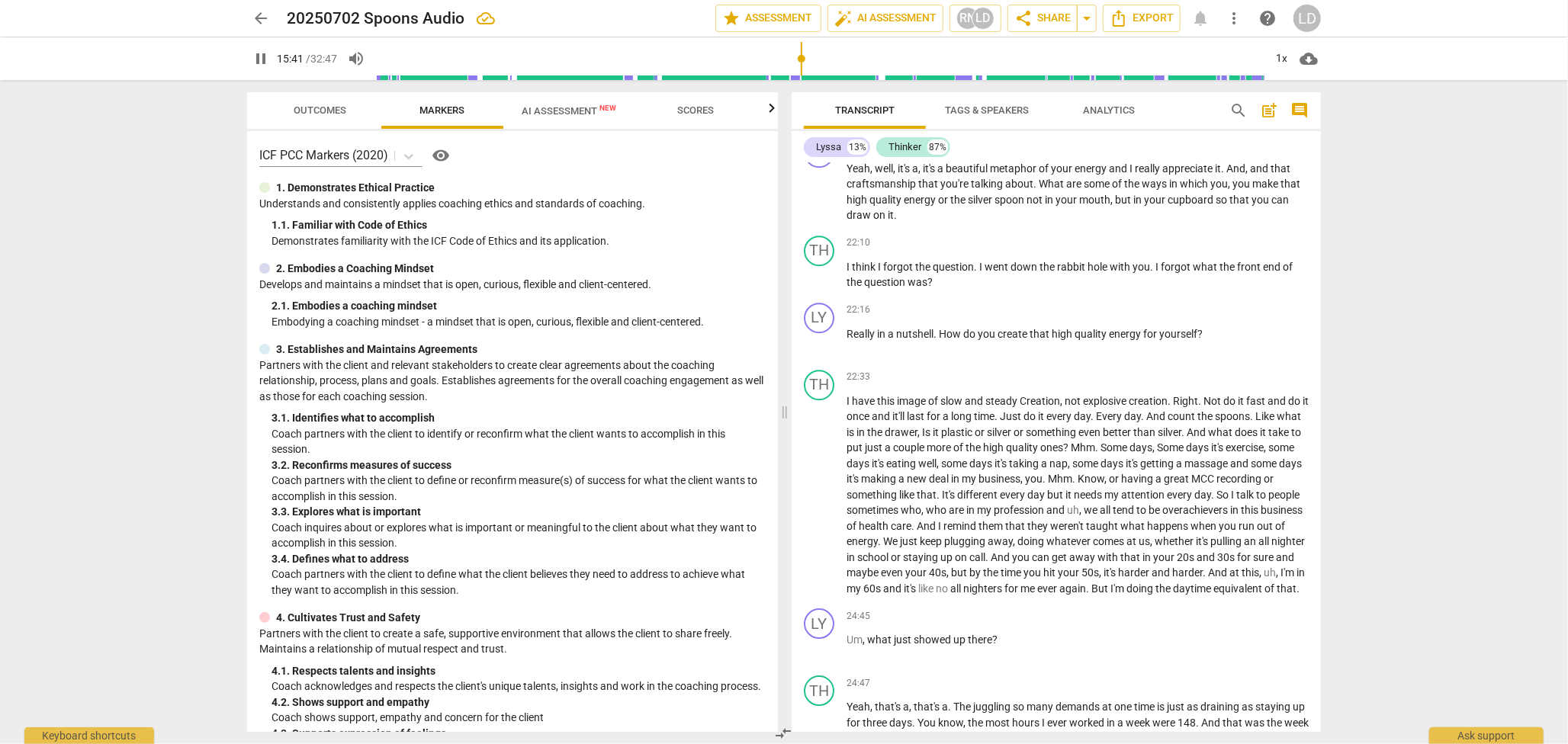
scroll to position [3374, 0]
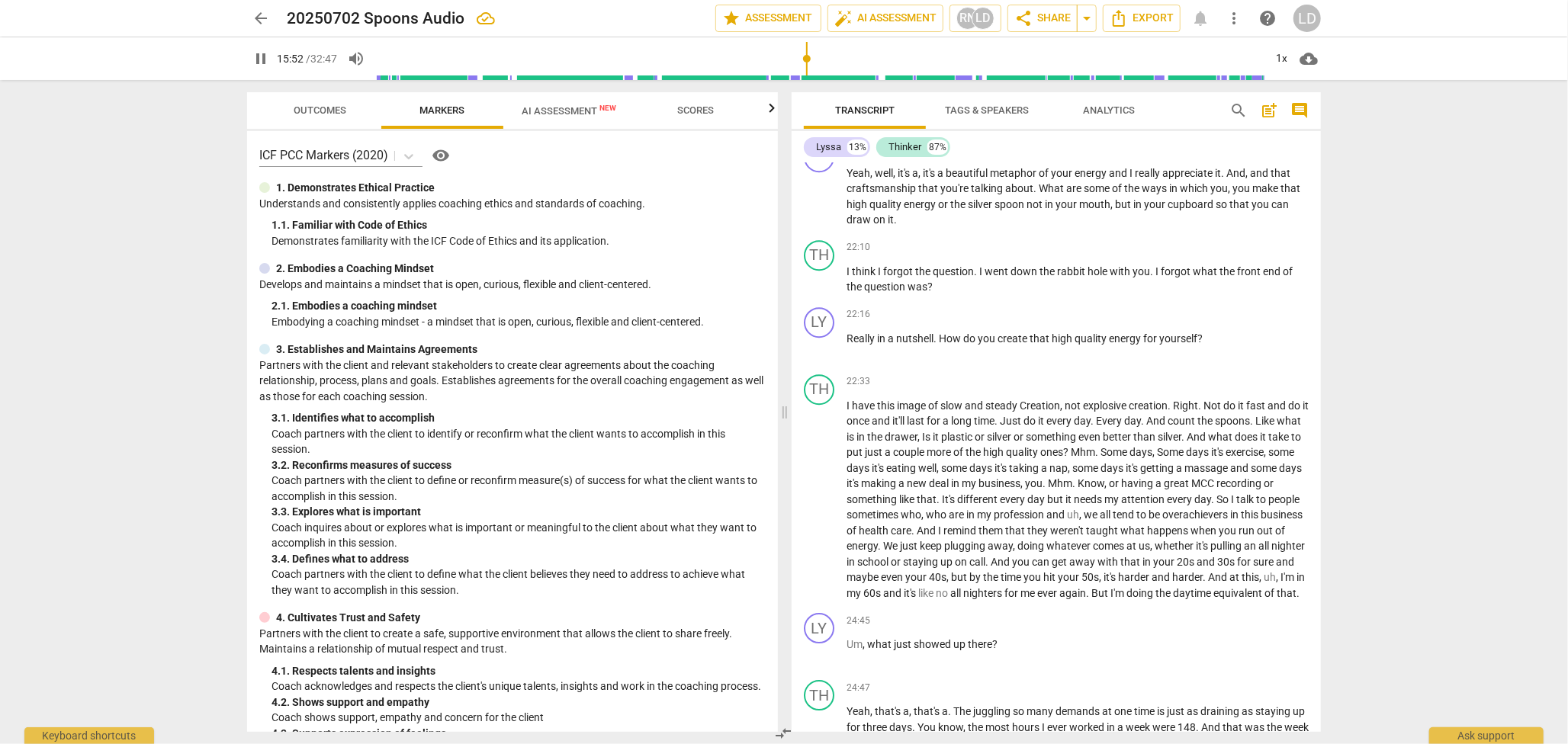
type input "953"
